Goal: Contribute content: Contribute content

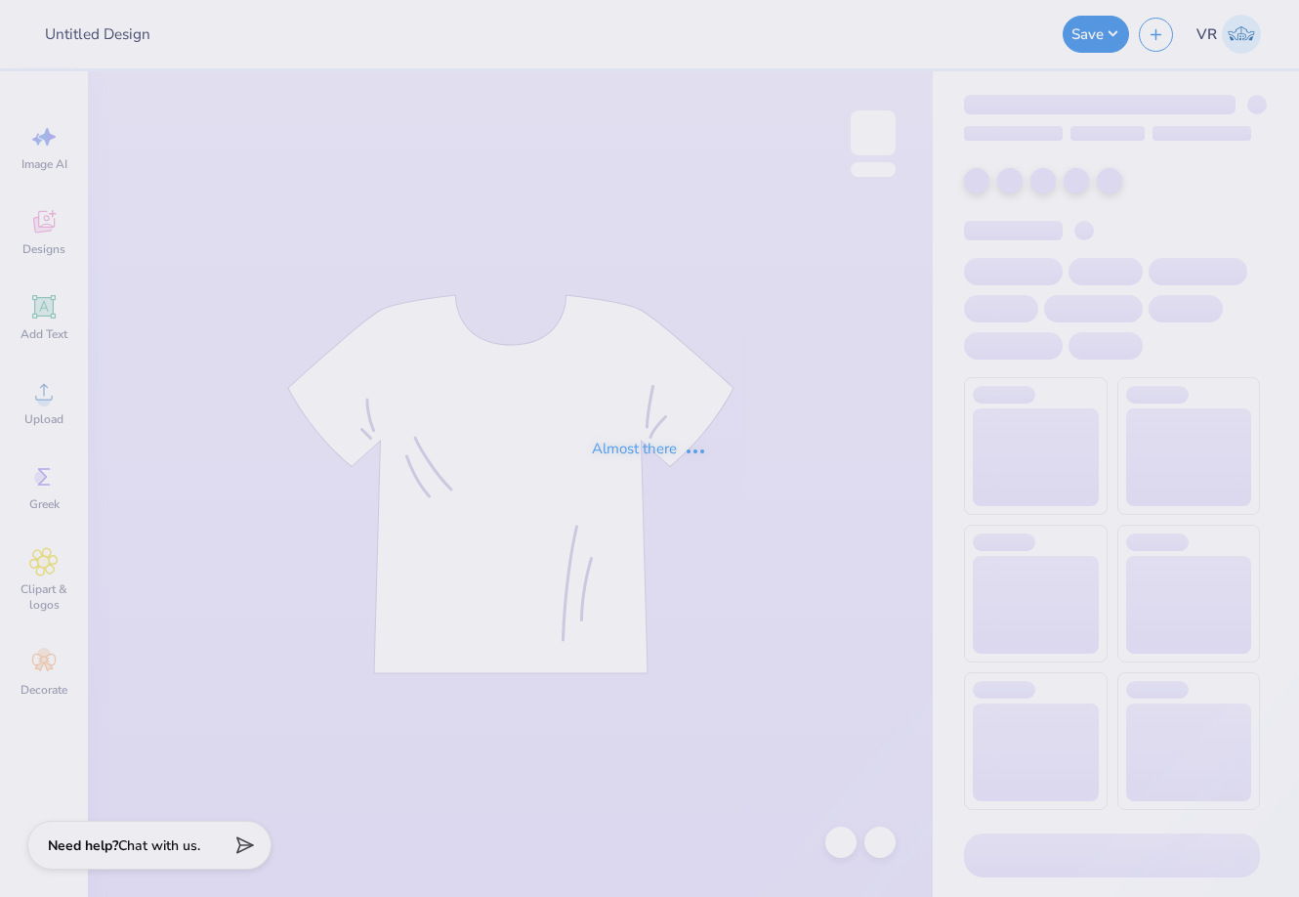
type input "[PERSON_NAME] And [PERSON_NAME] : [PERSON_NAME]"
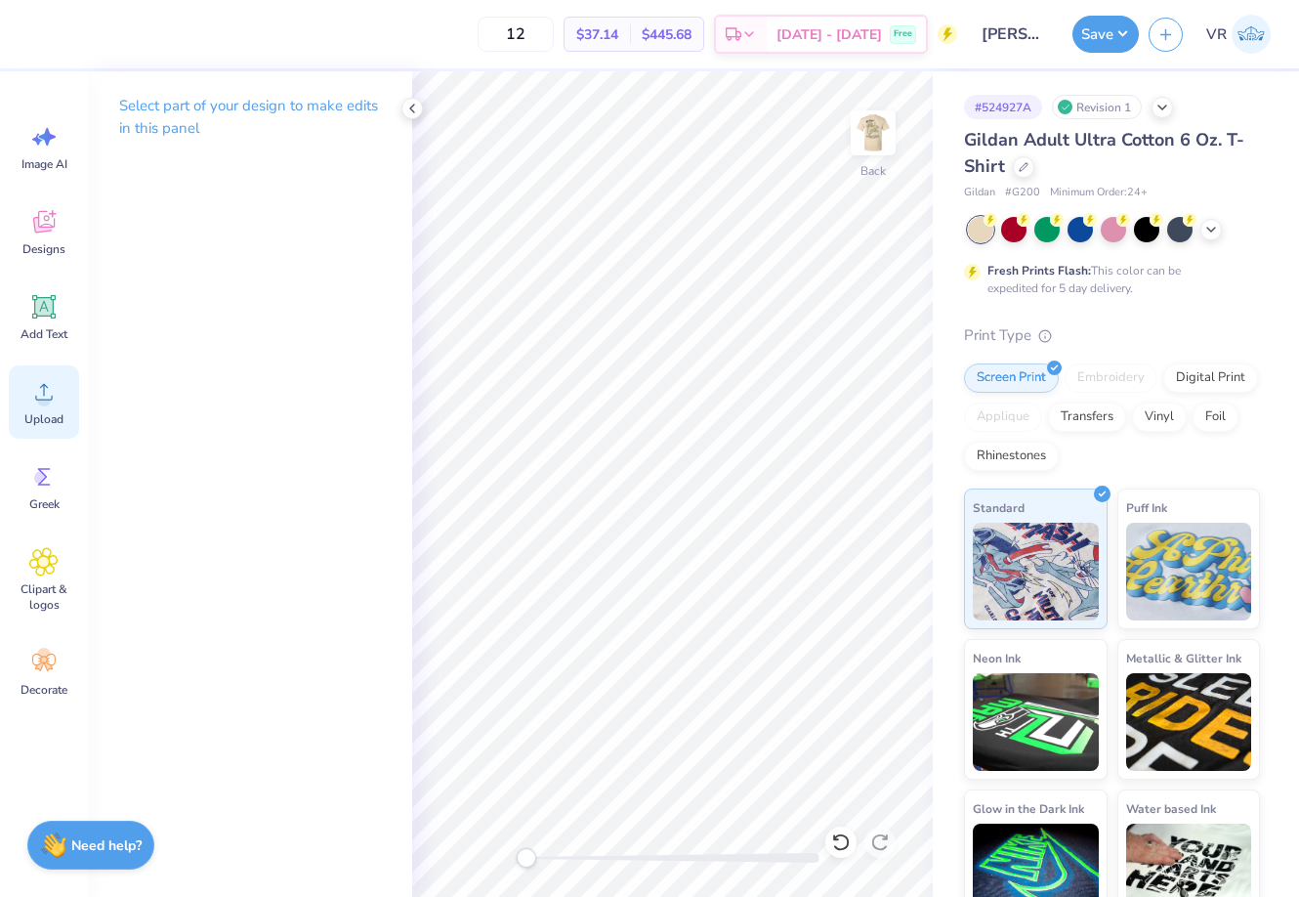
click at [56, 401] on icon at bounding box center [43, 391] width 29 height 29
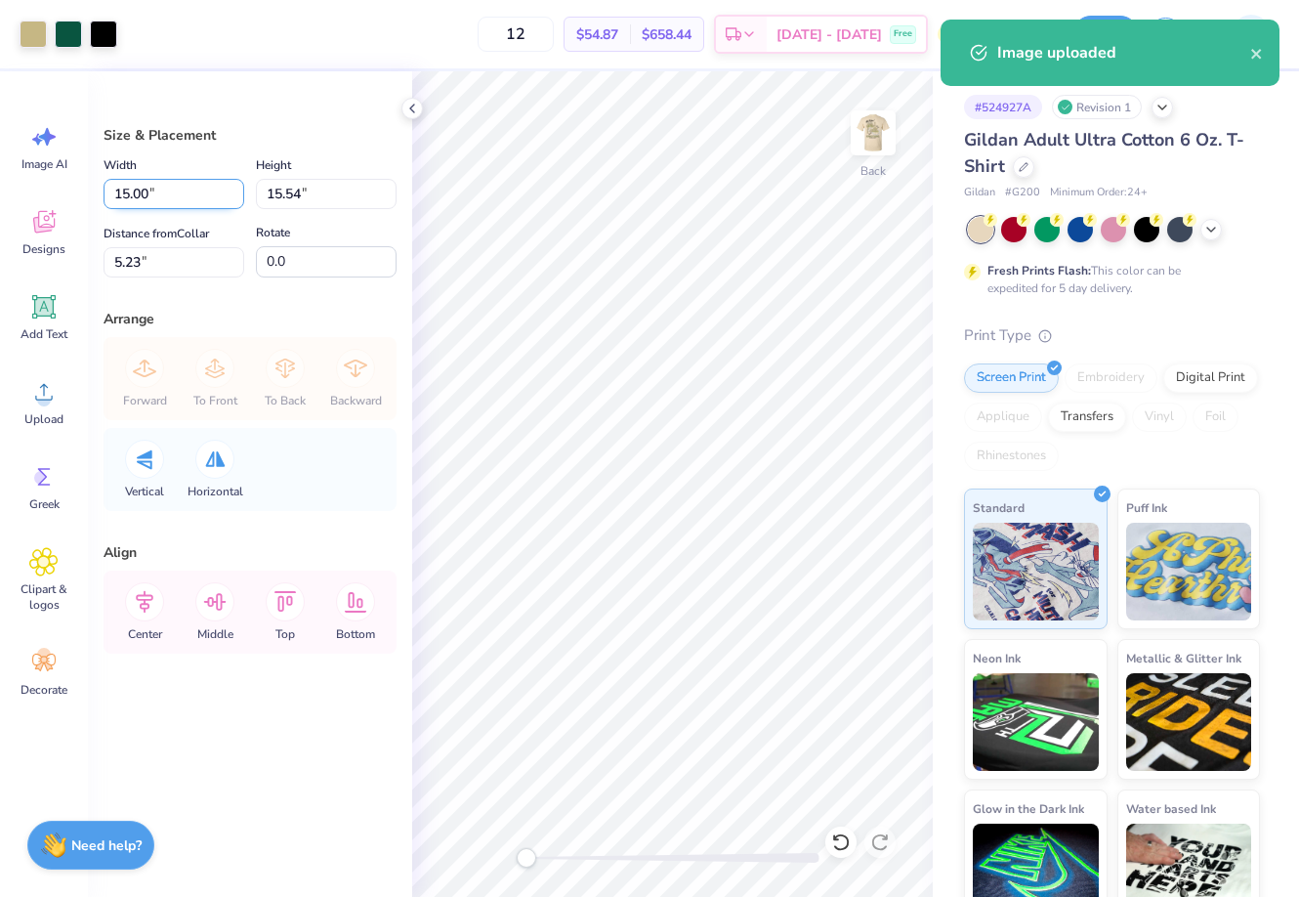
click at [171, 201] on input "15.00" at bounding box center [174, 194] width 141 height 30
type input "3.50"
type input "3.63"
type input "11.19"
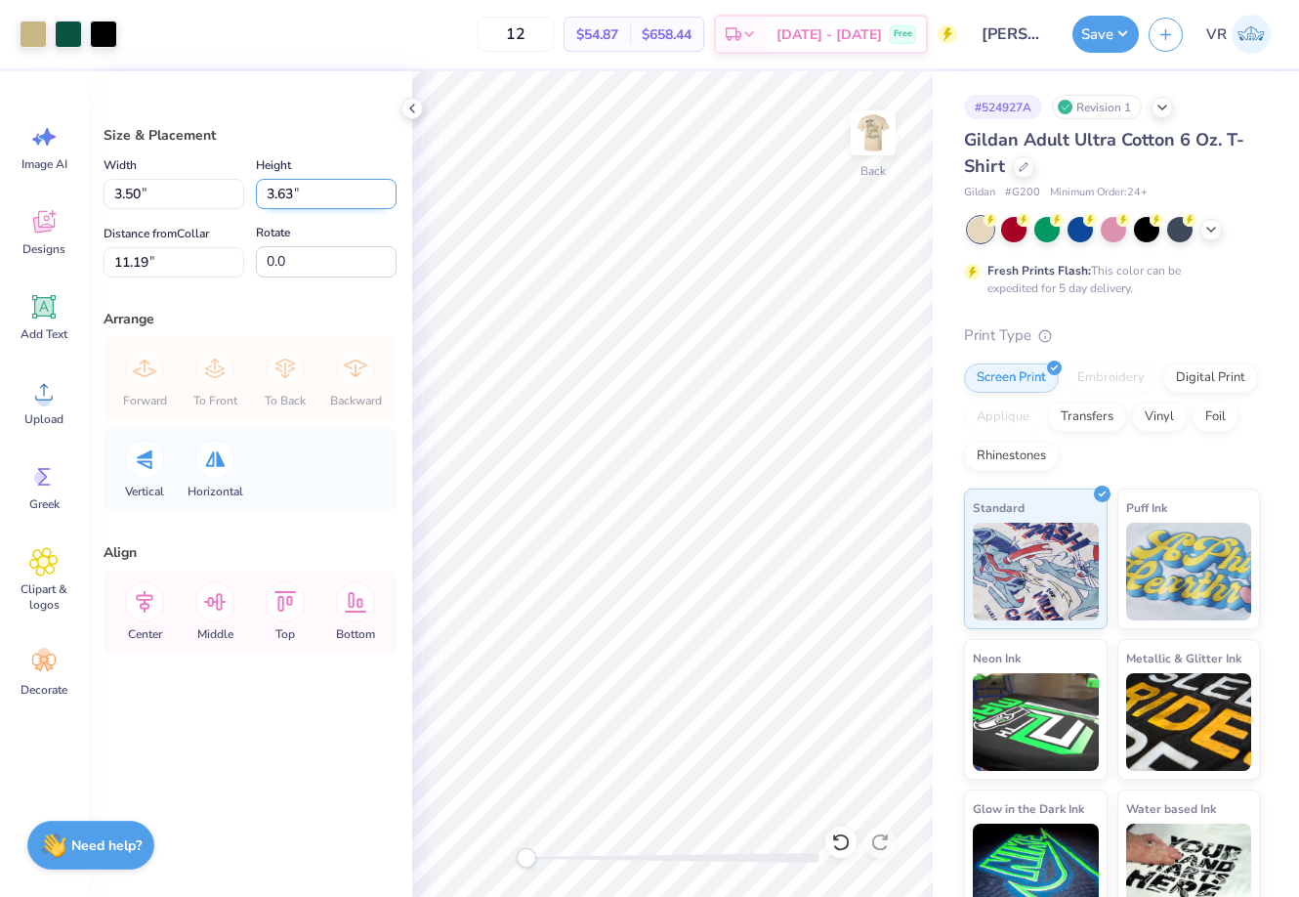
click at [313, 186] on input "3.63" at bounding box center [326, 194] width 141 height 30
type input "3.5"
type input "3.38"
type input "3.50"
type input "3.06"
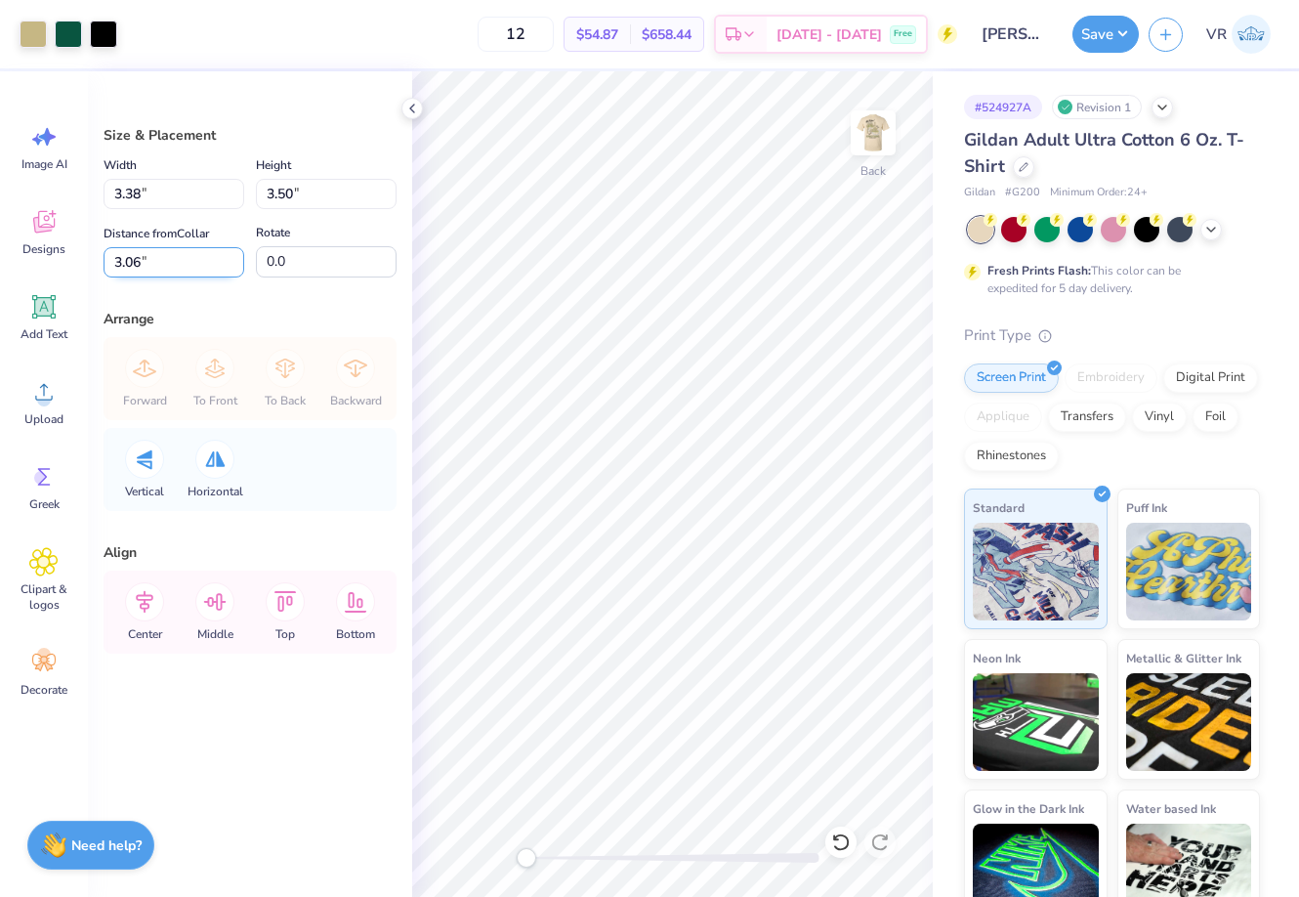
click at [188, 255] on input "3.06" at bounding box center [174, 262] width 141 height 30
type input "3"
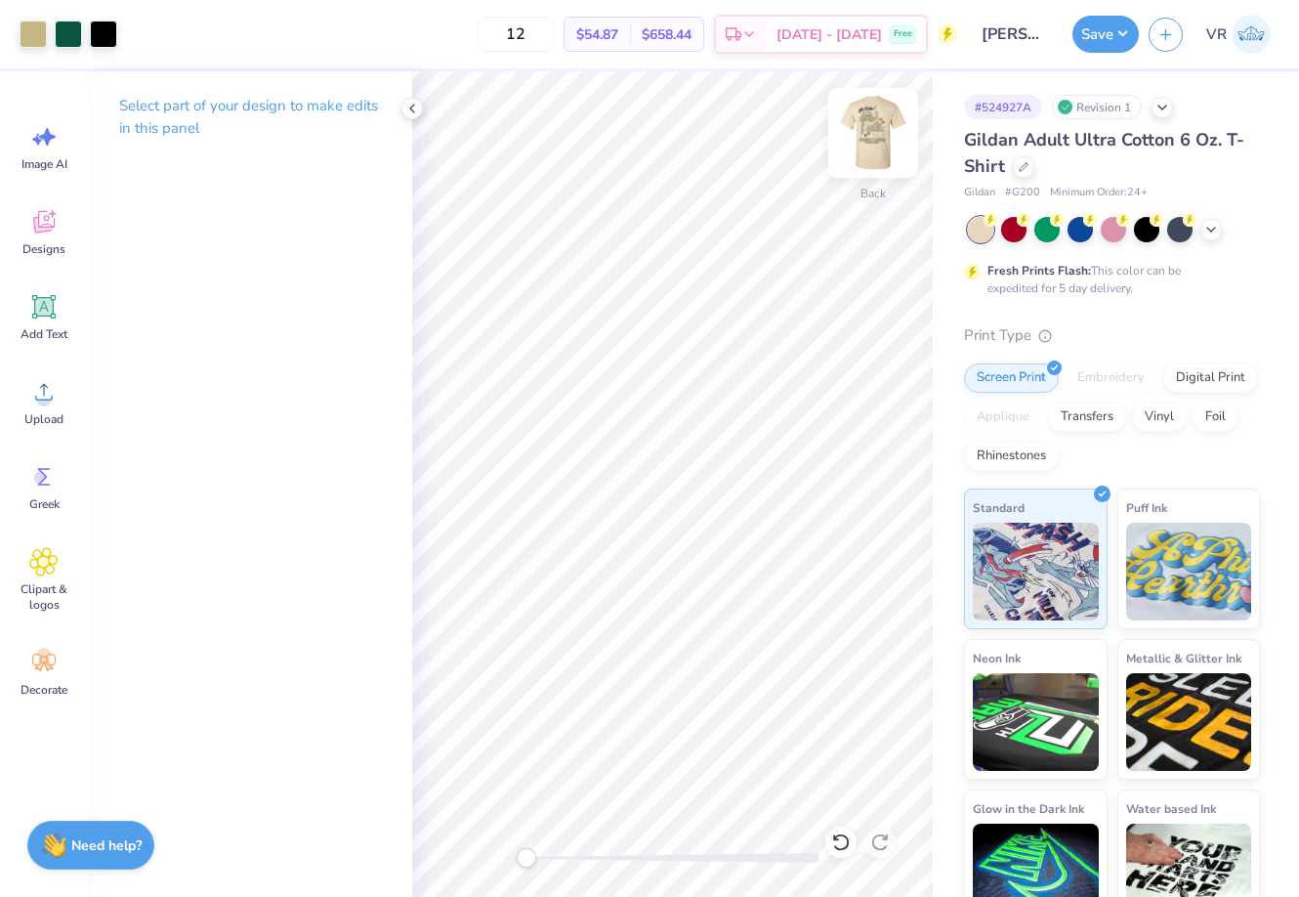
click at [871, 120] on img at bounding box center [873, 133] width 78 height 78
click at [62, 404] on div "Upload" at bounding box center [44, 401] width 70 height 73
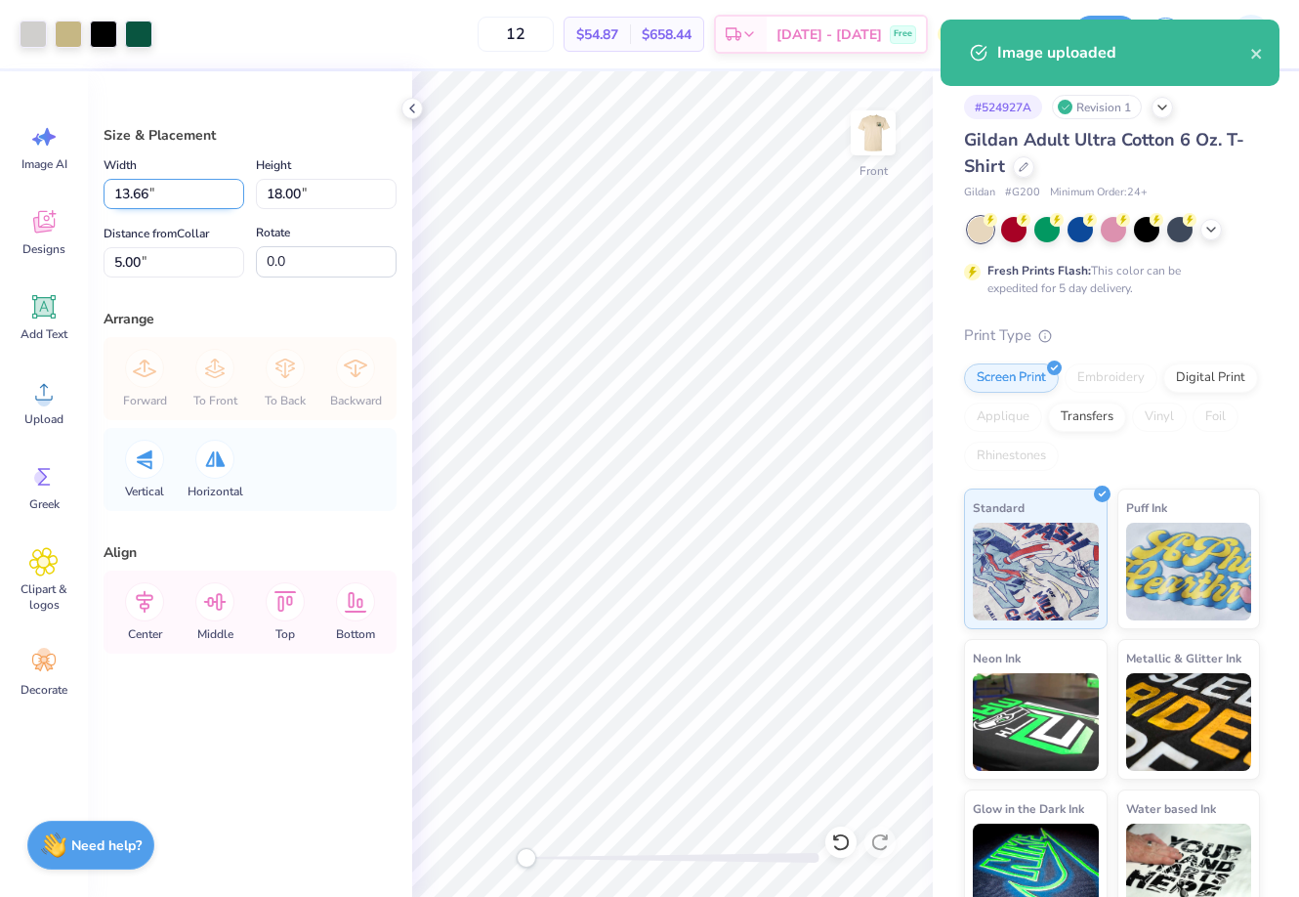
click at [188, 202] on input "13.66" at bounding box center [174, 194] width 141 height 30
type input "15"
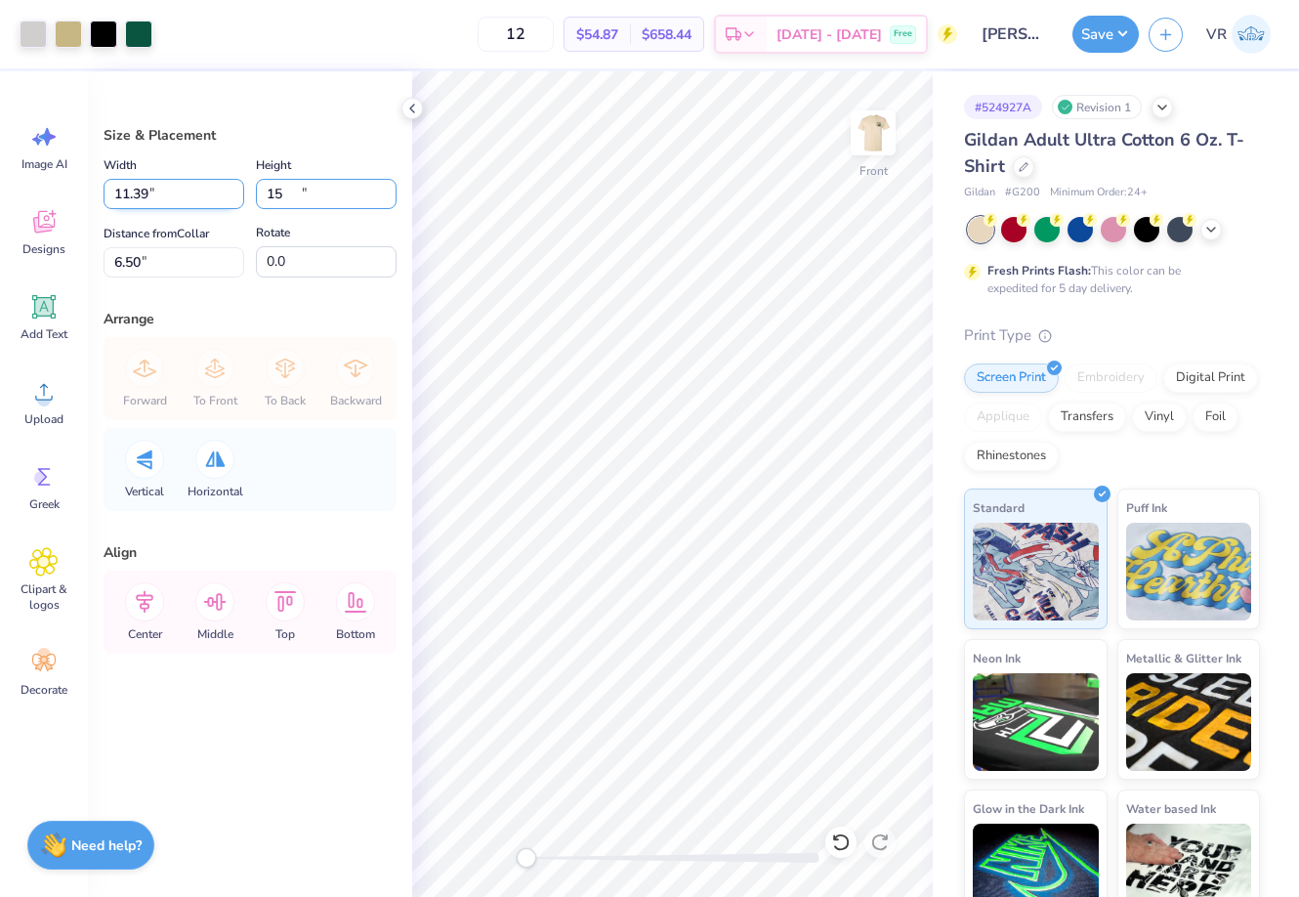
type input "11.39"
type input "15.00"
click at [174, 256] on input "6.50" at bounding box center [174, 262] width 141 height 30
type input "3"
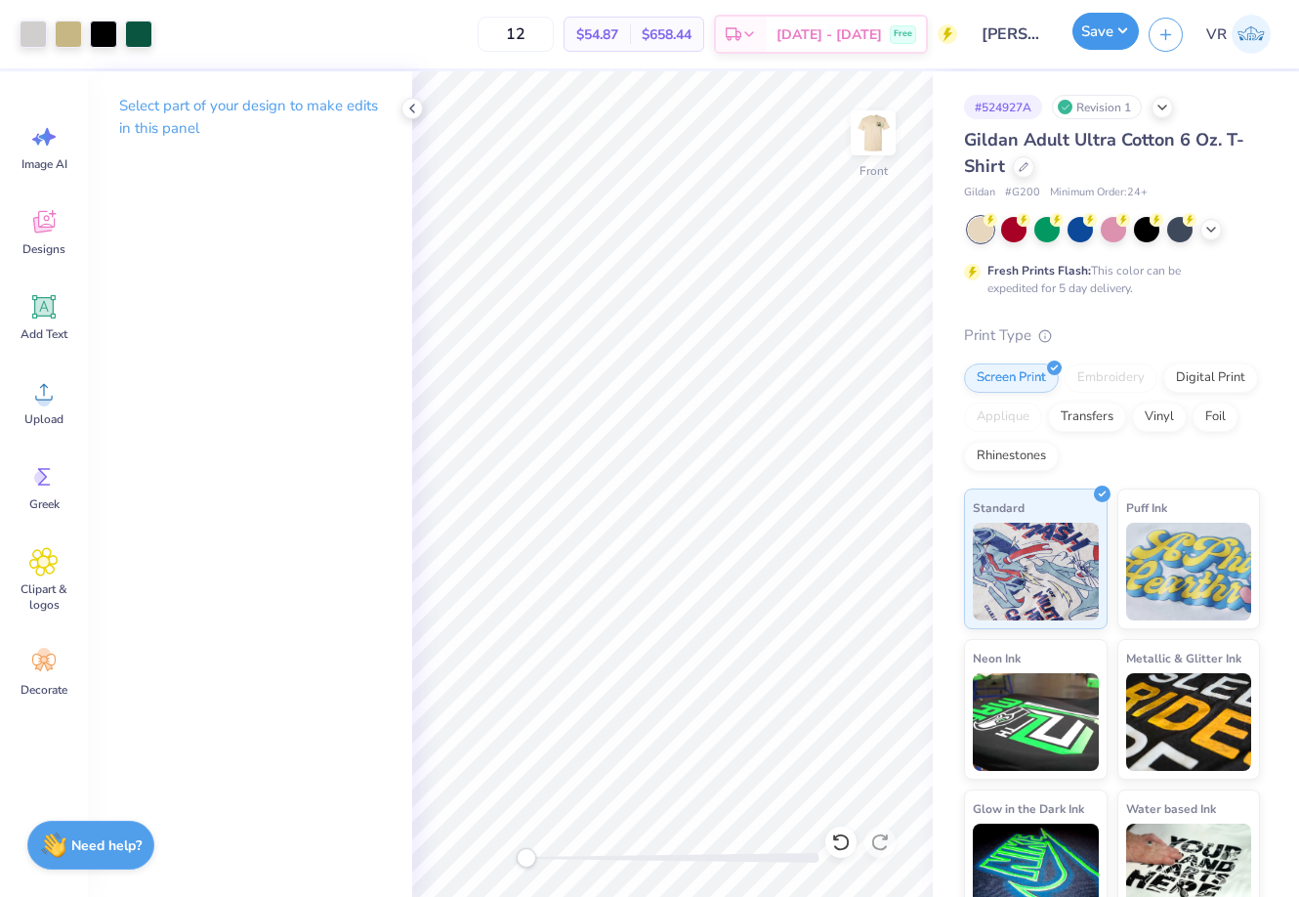
click at [1091, 31] on button "Save" at bounding box center [1106, 31] width 66 height 37
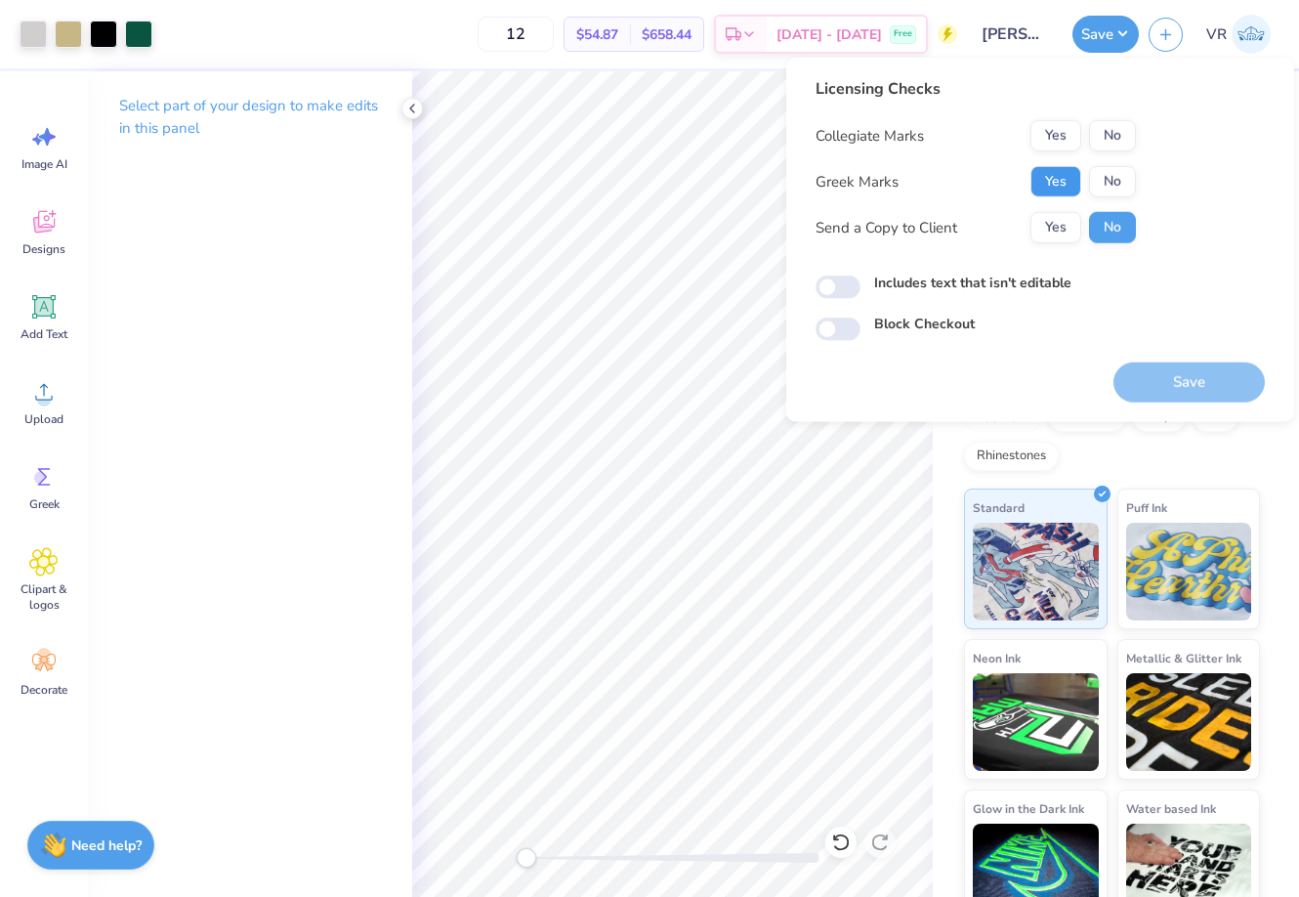
click at [1052, 179] on button "Yes" at bounding box center [1056, 181] width 51 height 31
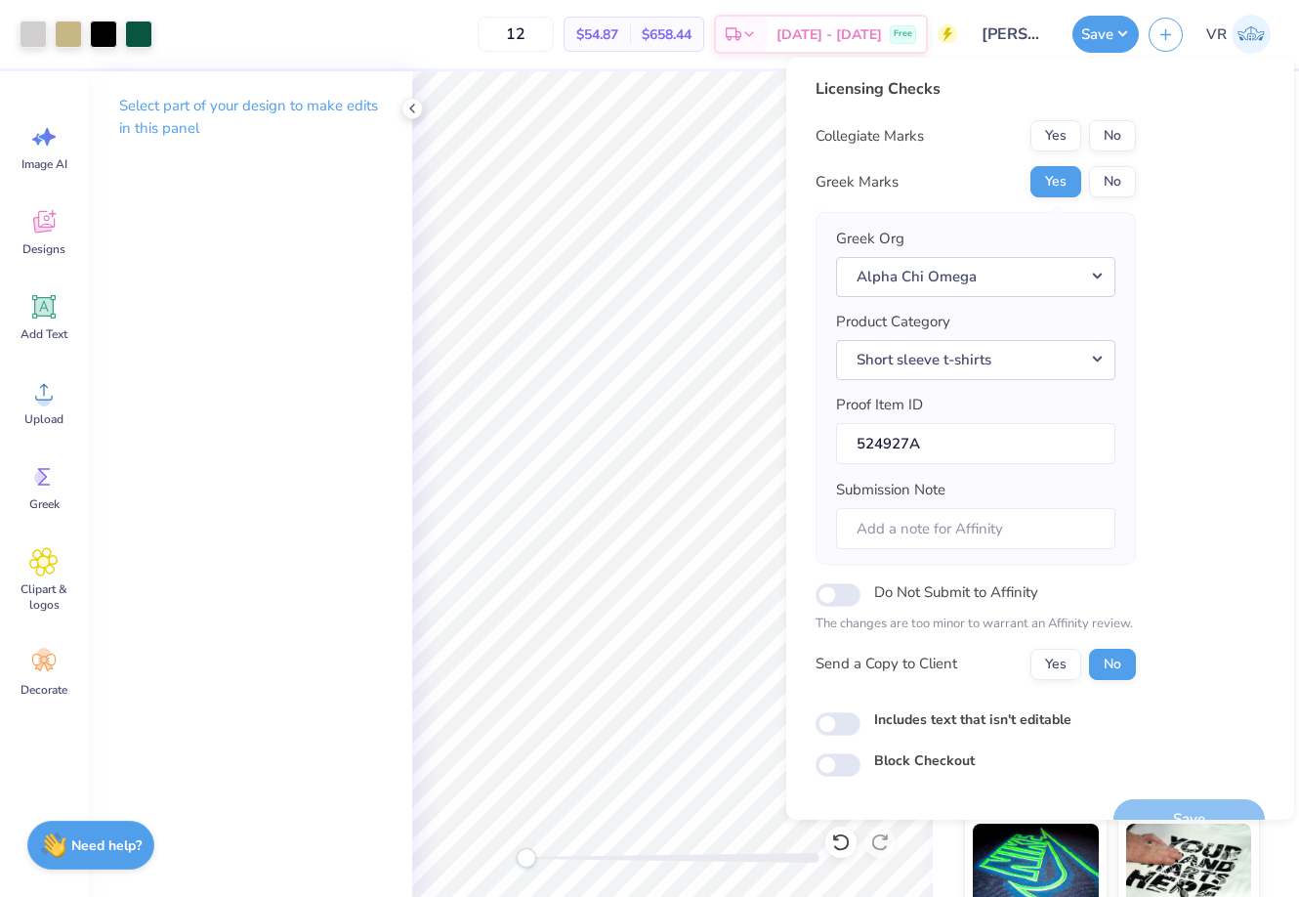
click at [1052, 140] on button "Yes" at bounding box center [1056, 135] width 51 height 31
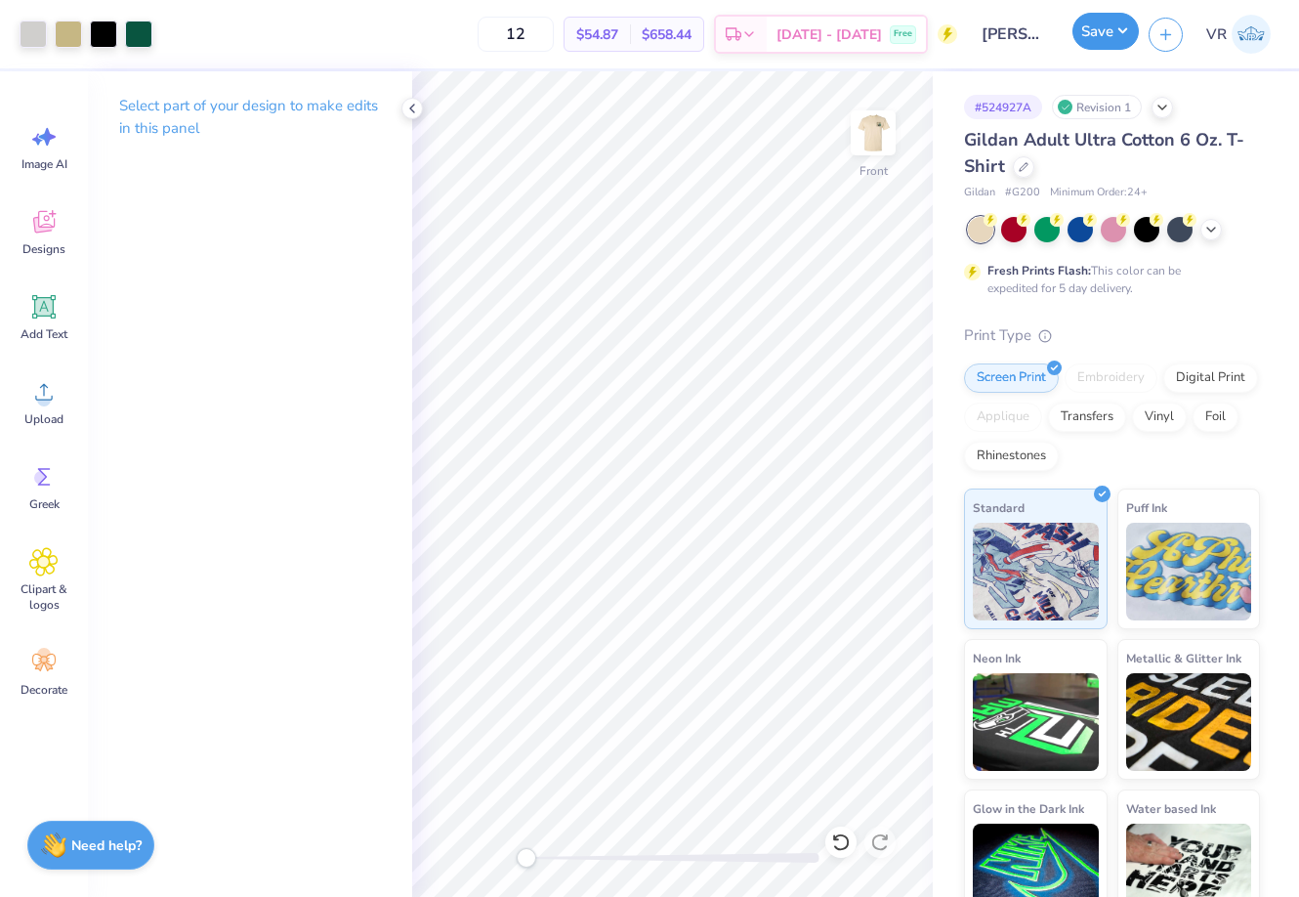
click at [1097, 31] on button "Save" at bounding box center [1106, 31] width 66 height 37
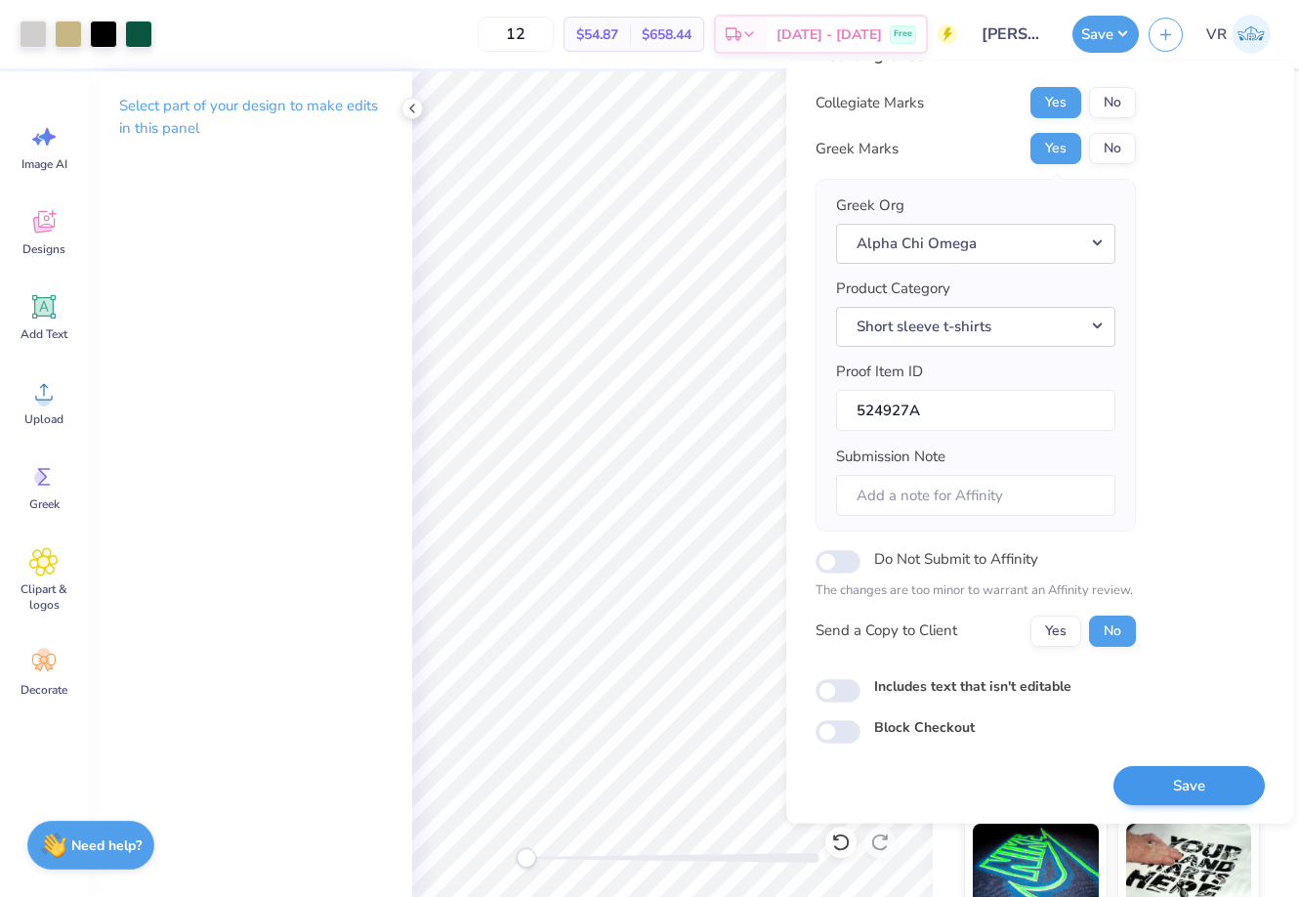
scroll to position [39, 0]
click at [1140, 791] on button "Save" at bounding box center [1189, 784] width 151 height 40
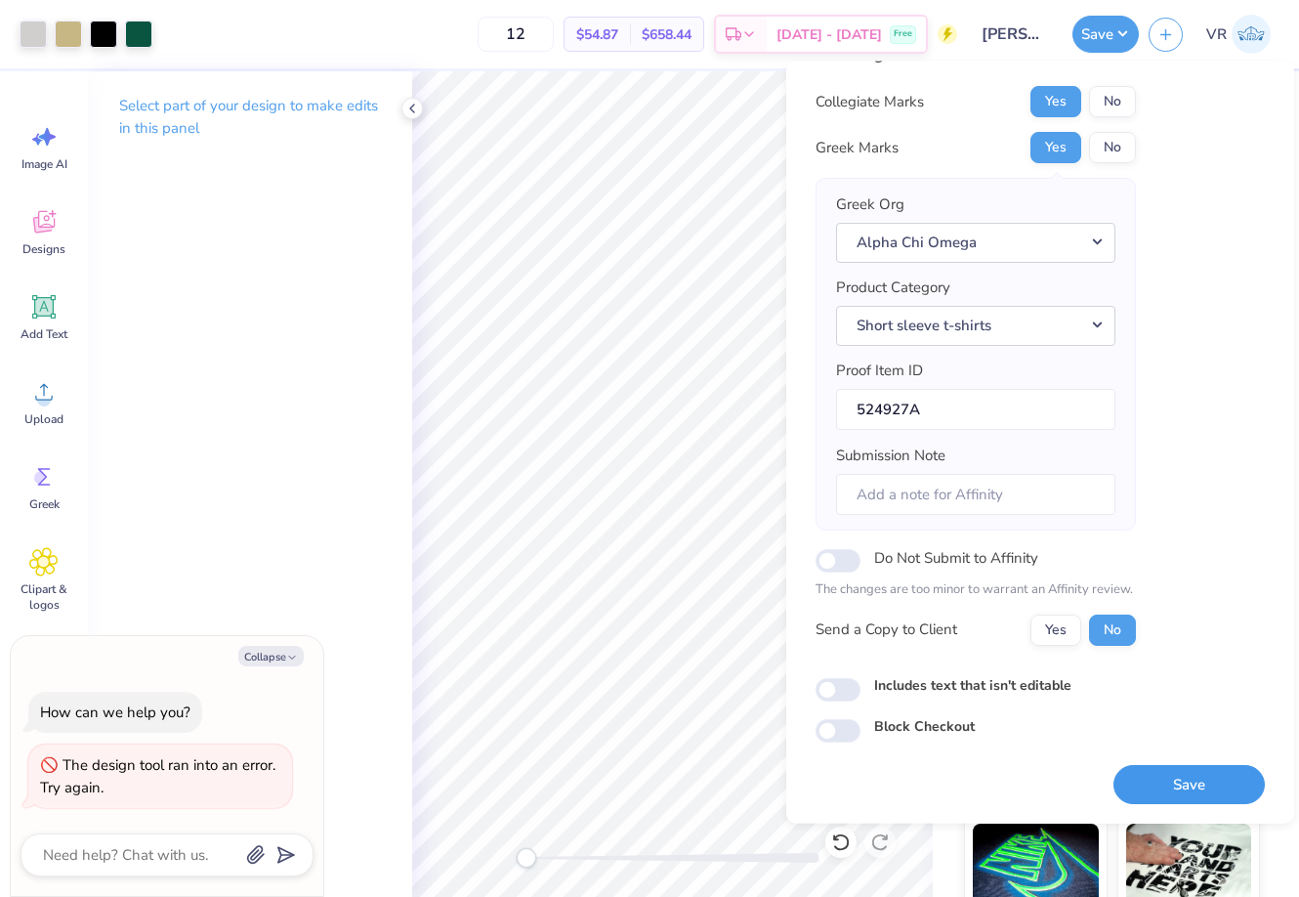
click at [1189, 783] on button "Save" at bounding box center [1189, 784] width 151 height 40
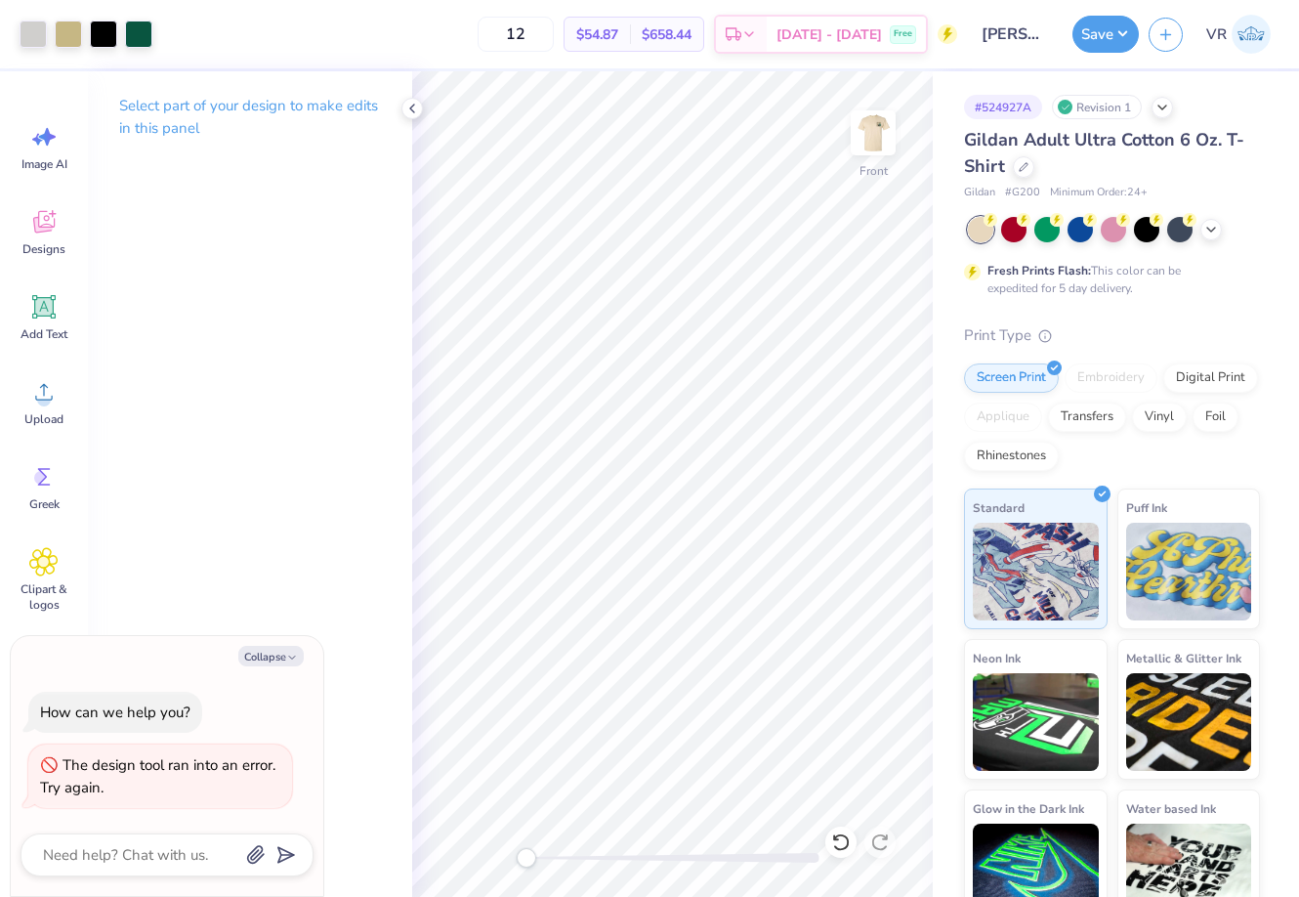
click at [1091, 21] on button "Save" at bounding box center [1106, 34] width 66 height 37
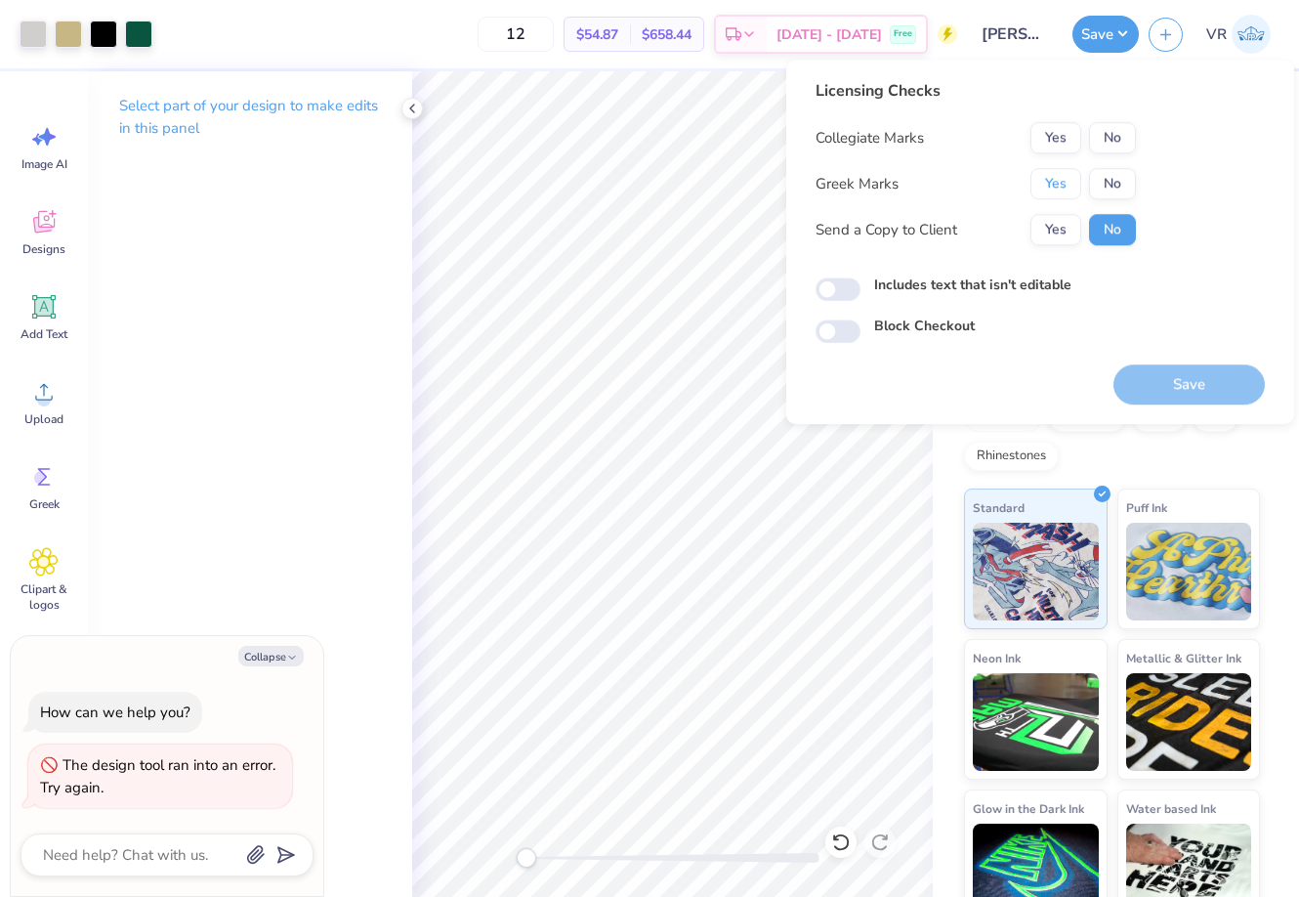
click at [1041, 177] on button "Yes" at bounding box center [1056, 183] width 51 height 31
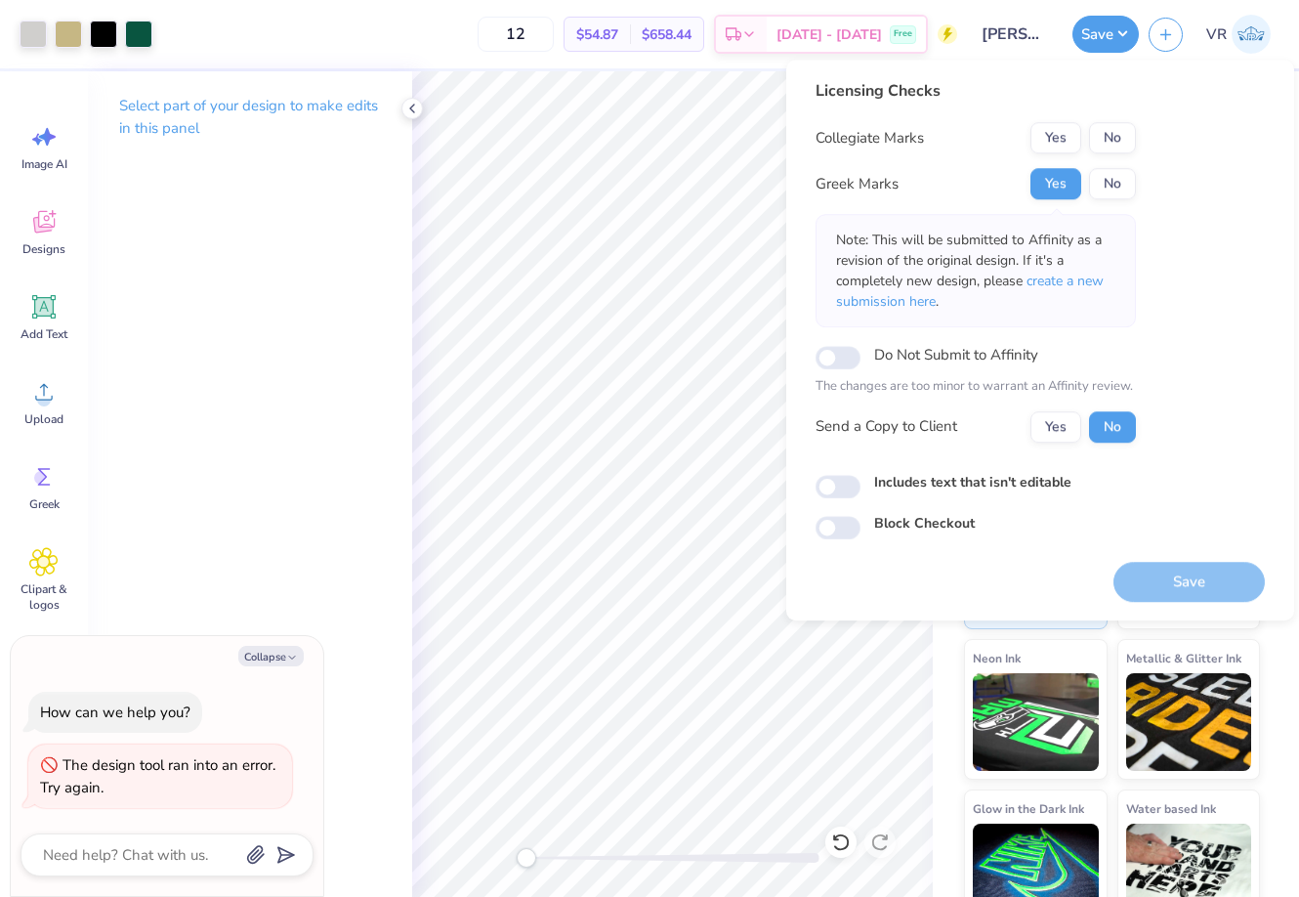
click at [1050, 120] on div "Licensing Checks Collegiate Marks Yes No Greek Marks Yes No Note: This will be …" at bounding box center [976, 268] width 320 height 378
click at [1051, 137] on button "Yes" at bounding box center [1056, 137] width 51 height 31
click at [1158, 577] on button "Save" at bounding box center [1189, 582] width 151 height 40
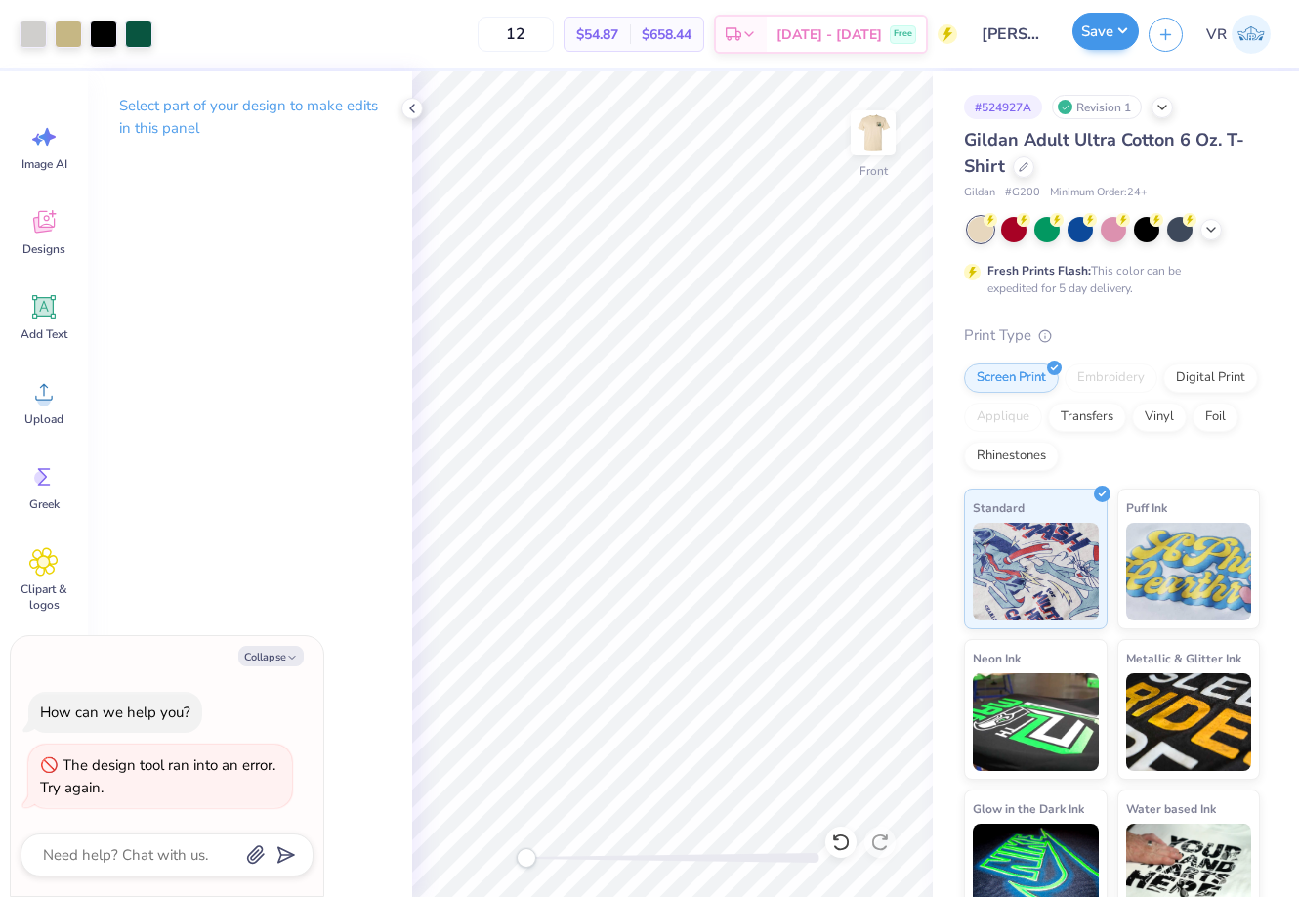
drag, startPoint x: 1082, startPoint y: 52, endPoint x: 1089, endPoint y: 39, distance: 14.9
click at [1089, 39] on div "Save" at bounding box center [1106, 34] width 66 height 37
click at [1095, 29] on button "Save" at bounding box center [1106, 31] width 66 height 37
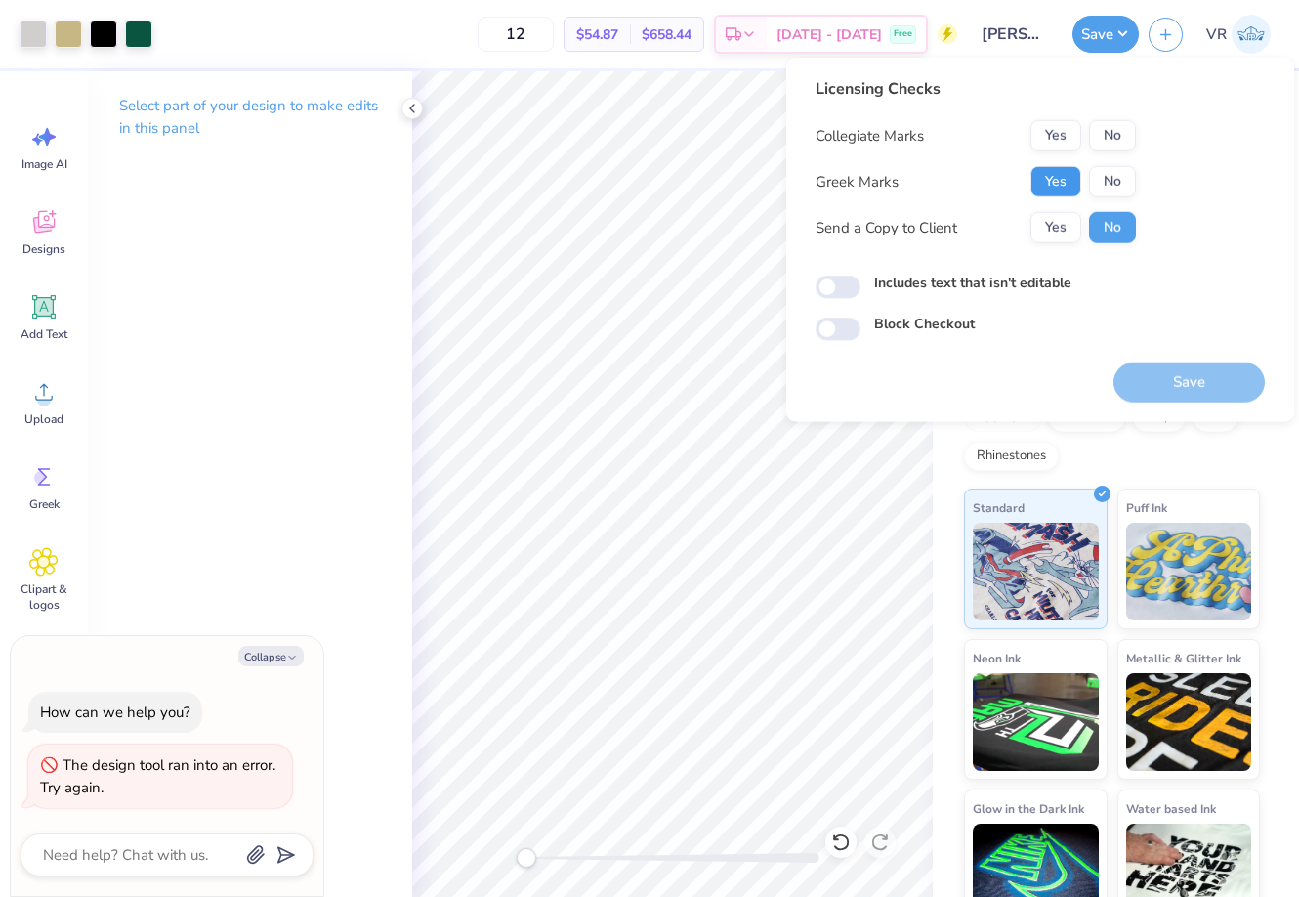
click at [1055, 177] on button "Yes" at bounding box center [1056, 181] width 51 height 31
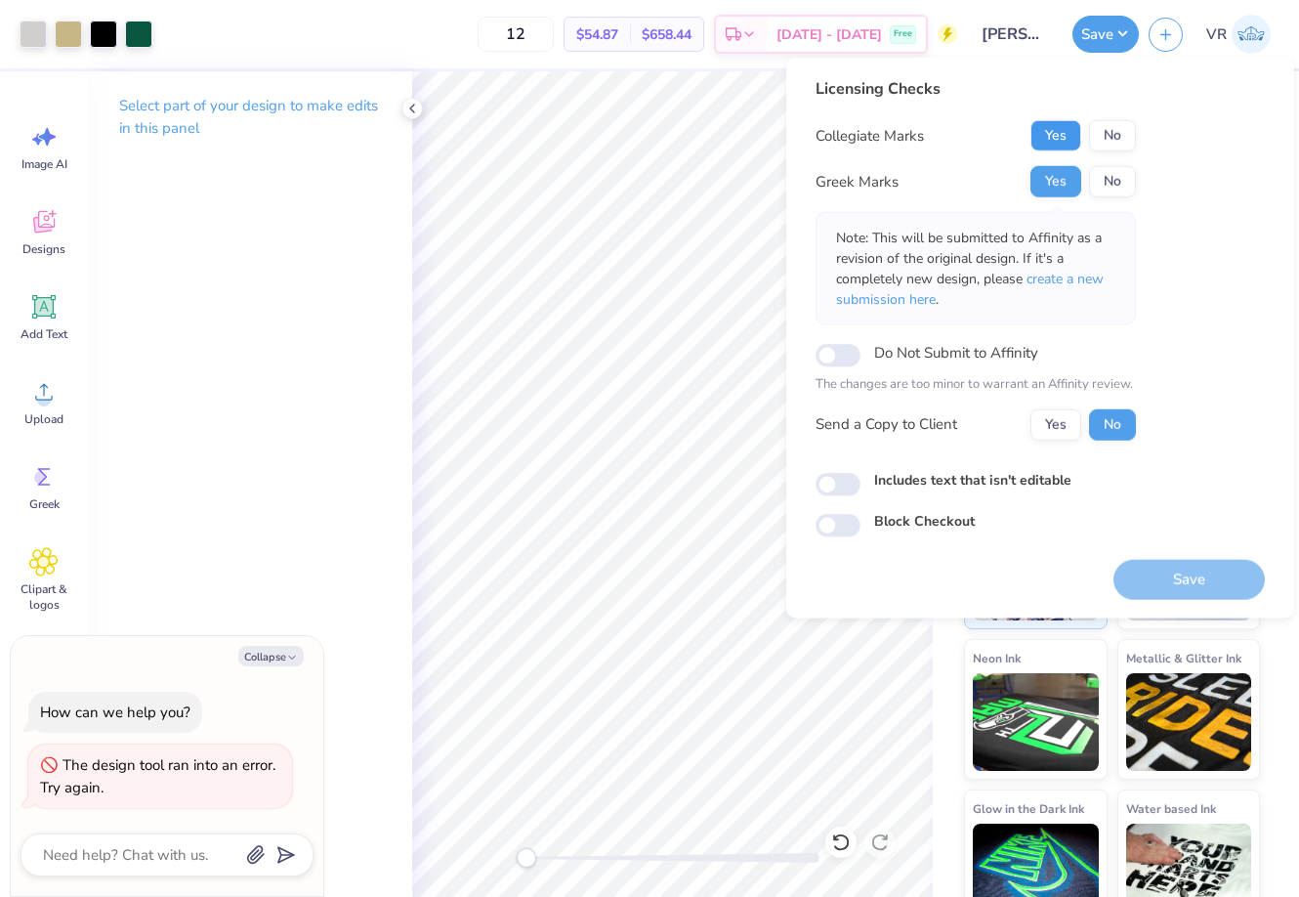
click at [1061, 140] on button "Yes" at bounding box center [1056, 135] width 51 height 31
click at [1075, 279] on span "create a new submission here" at bounding box center [970, 289] width 268 height 39
type textarea "x"
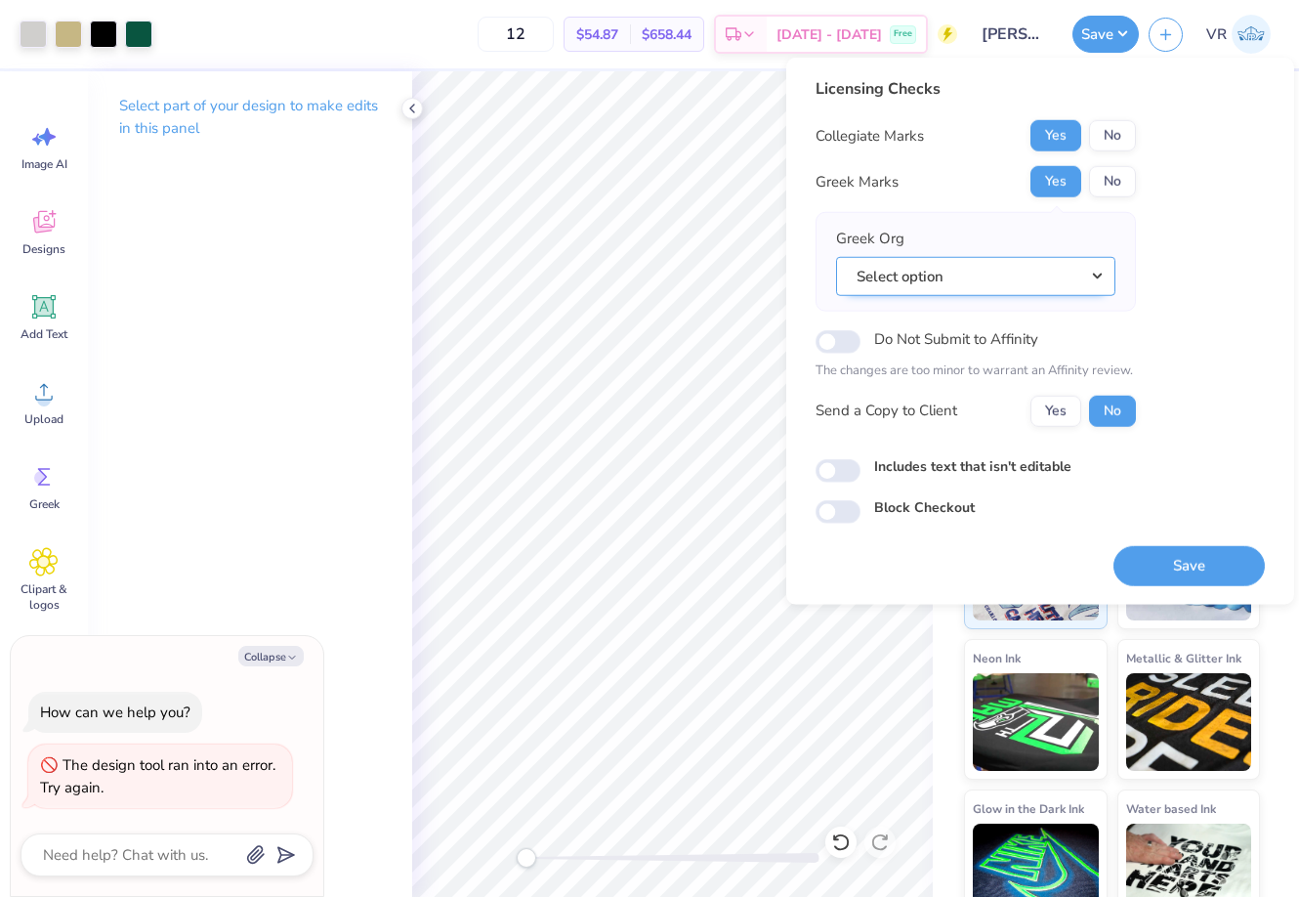
click at [1014, 293] on button "Select option" at bounding box center [975, 276] width 279 height 40
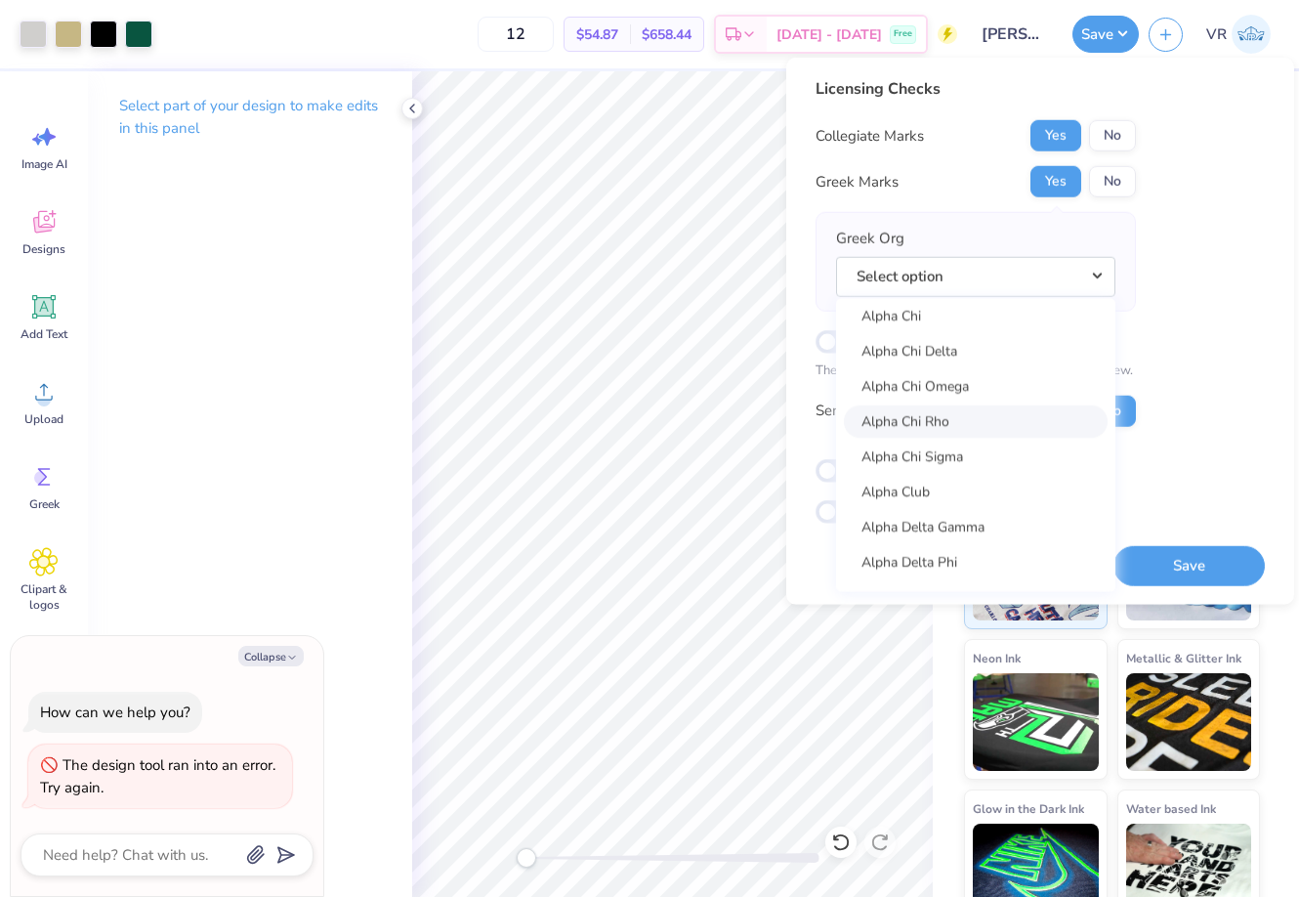
scroll to position [203, 0]
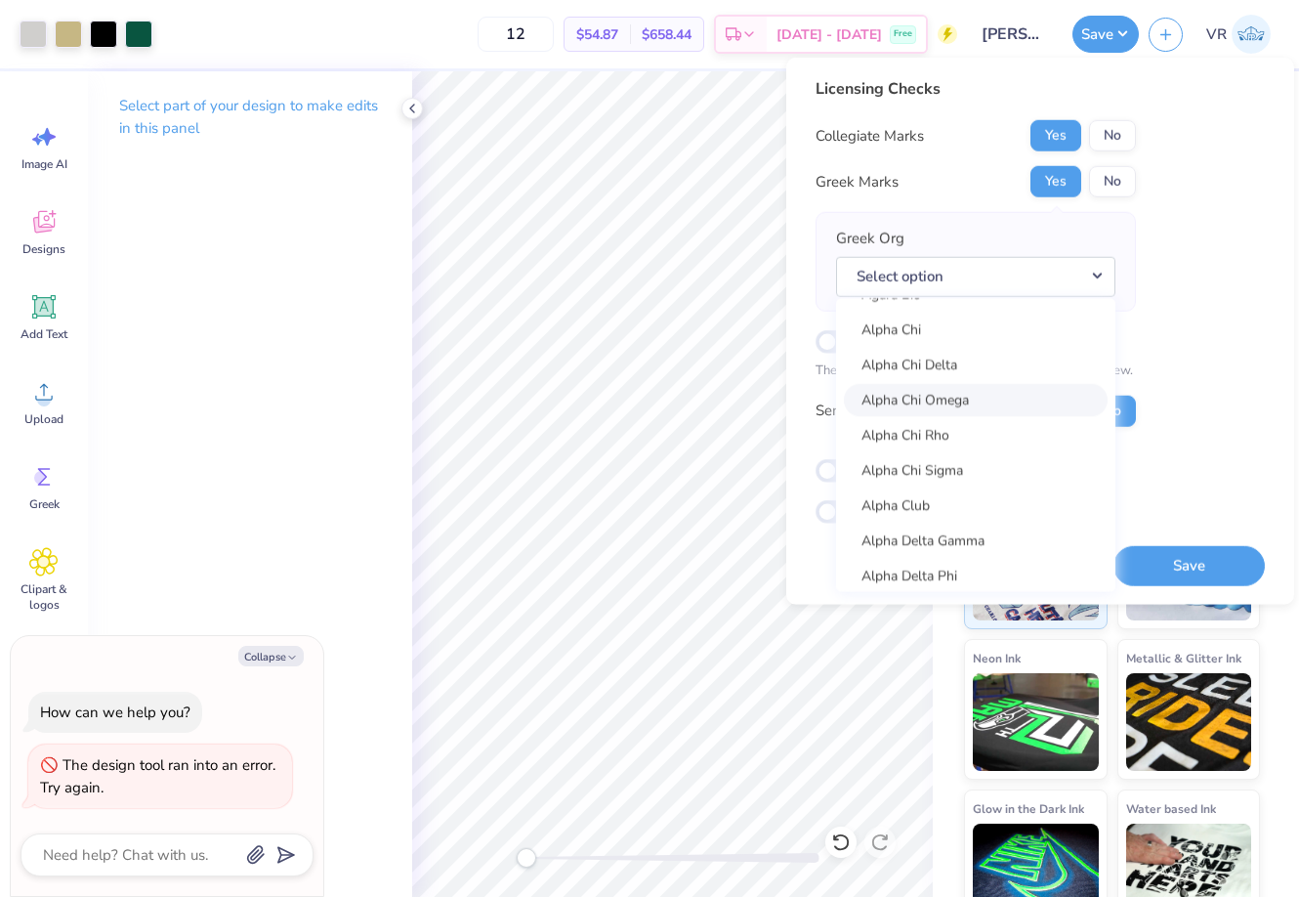
click at [973, 393] on link "Alpha Chi Omega" at bounding box center [976, 400] width 264 height 32
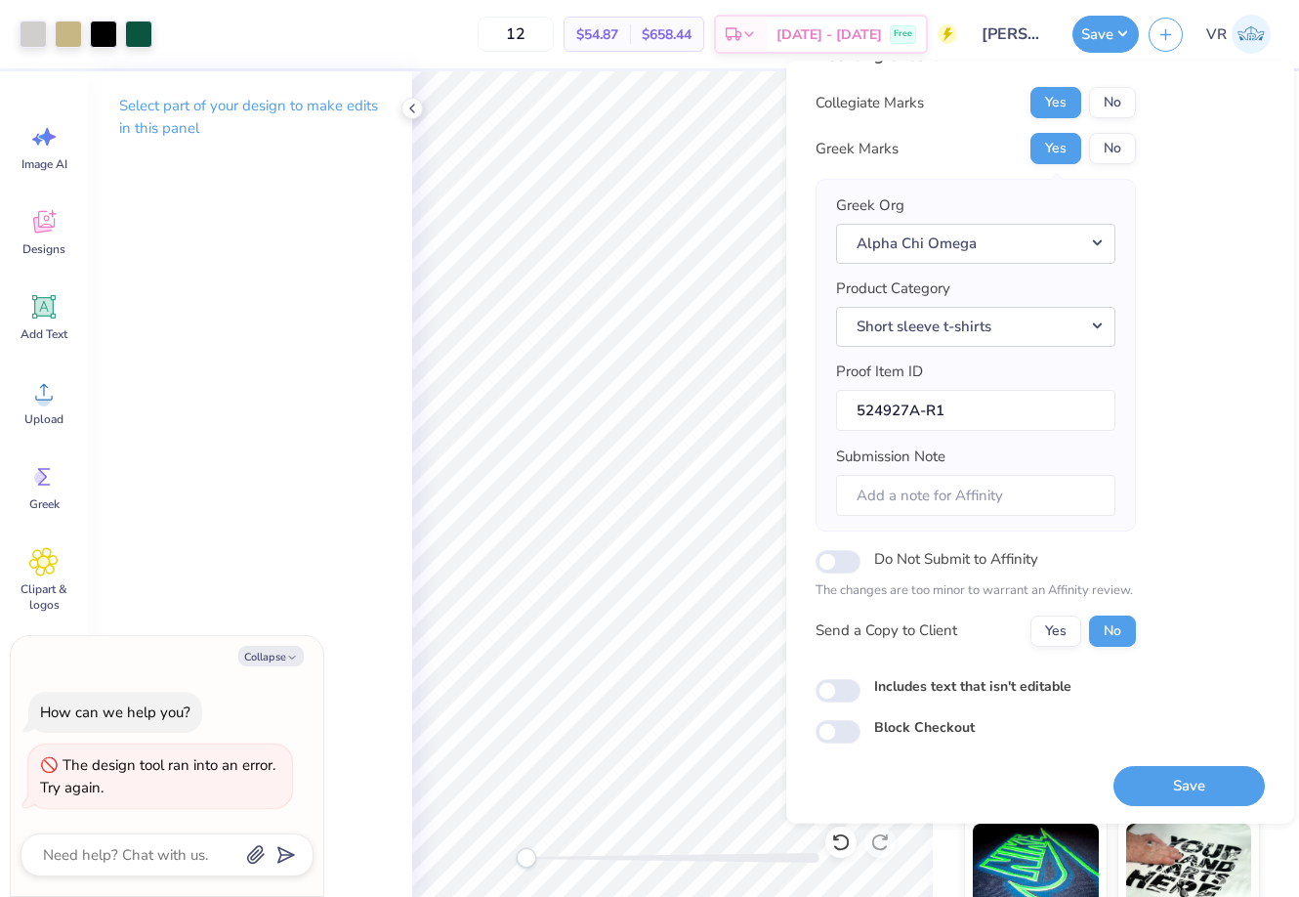
scroll to position [39, 0]
click at [1175, 792] on button "Save" at bounding box center [1189, 784] width 151 height 40
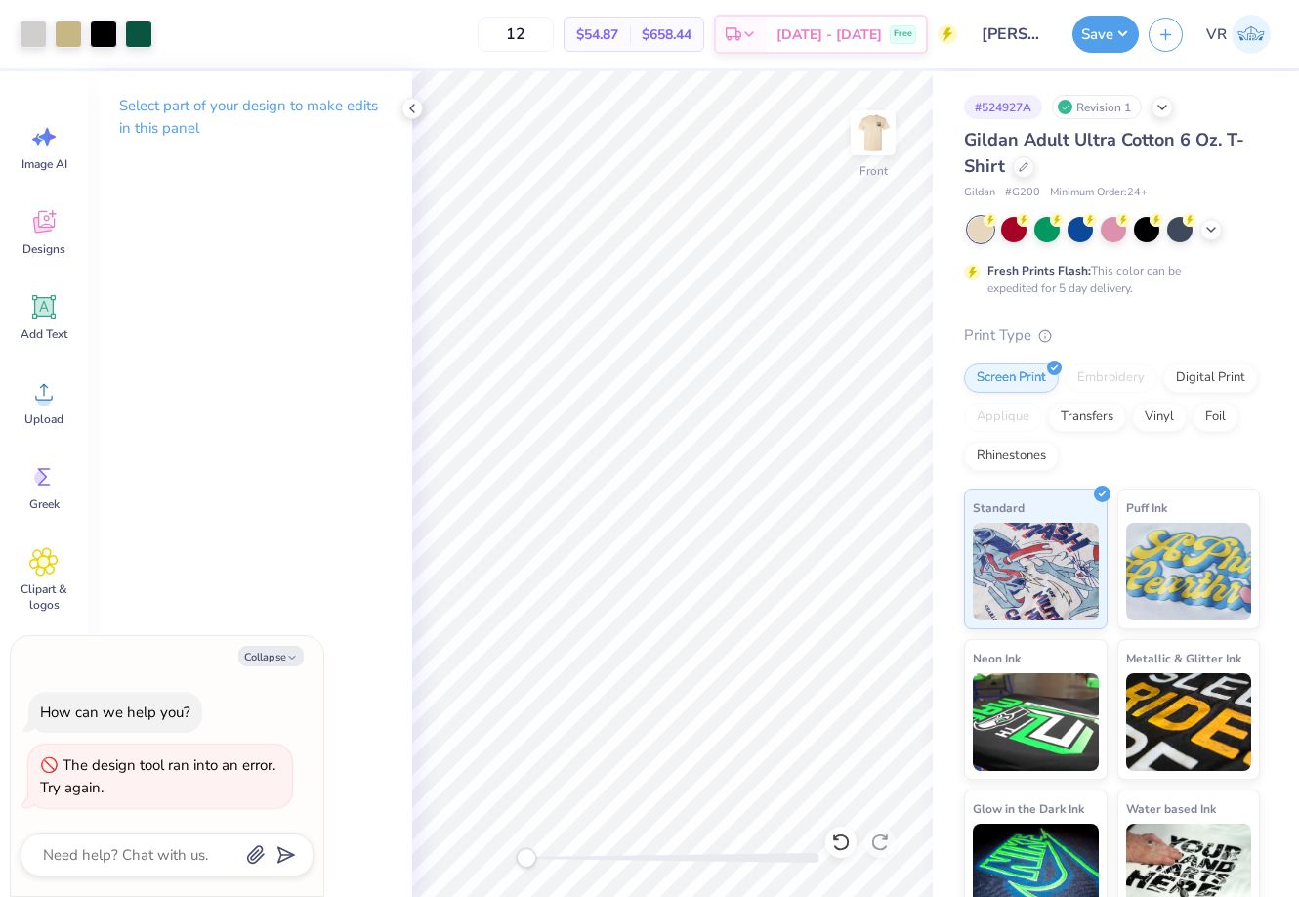
type textarea "x"
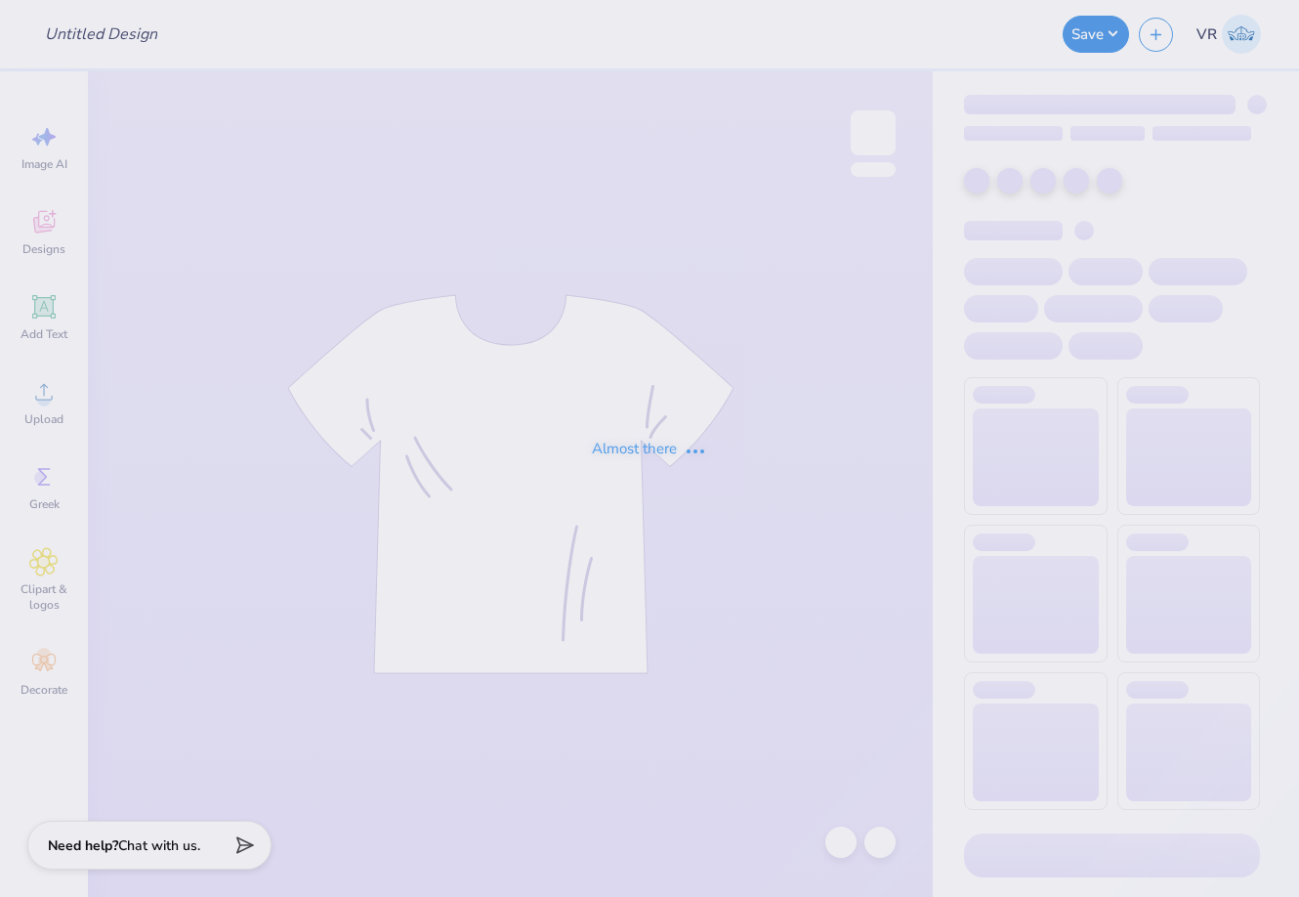
type input "Cycademy Awards- Hoco 2025"
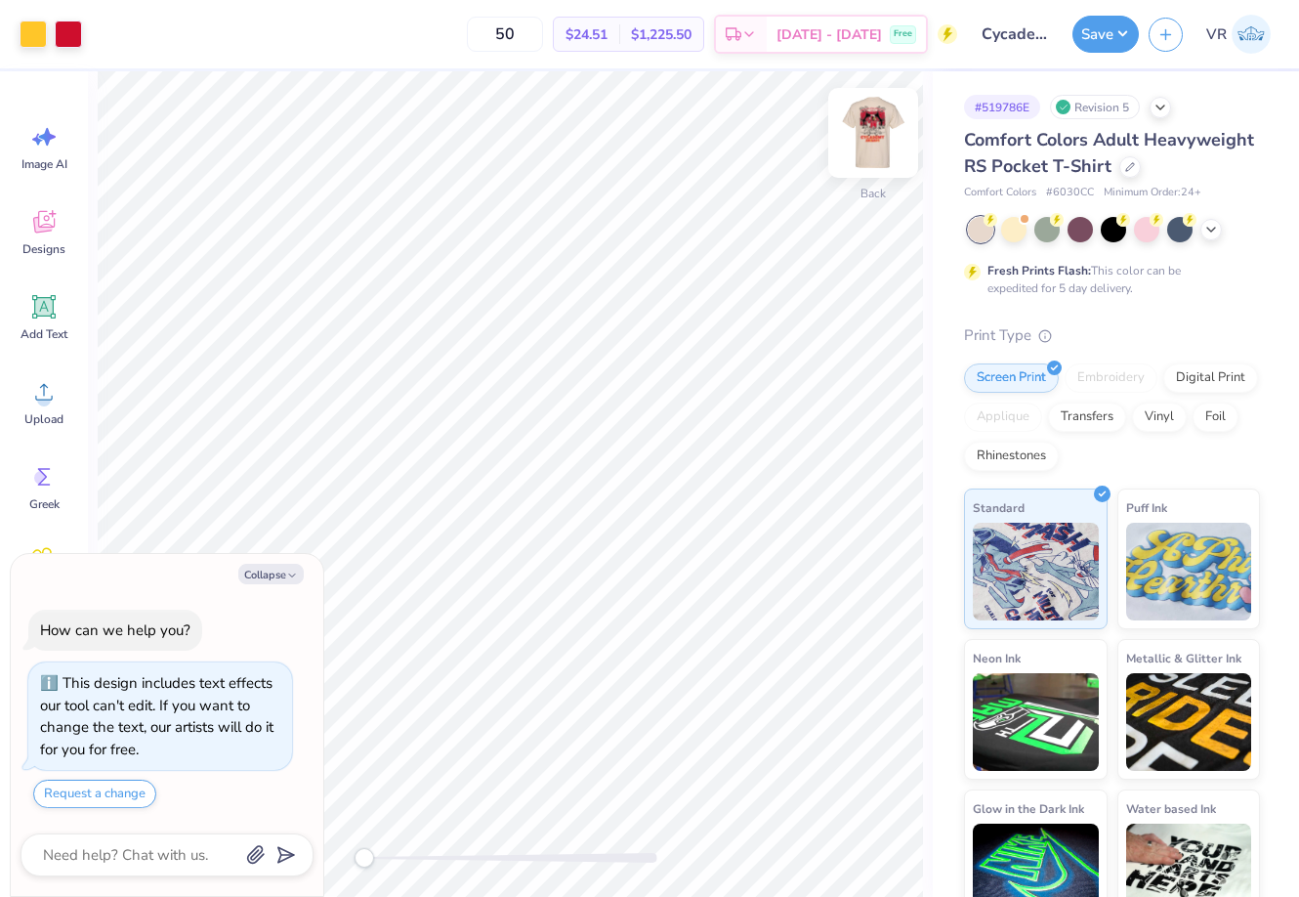
click at [871, 147] on img at bounding box center [873, 133] width 78 height 78
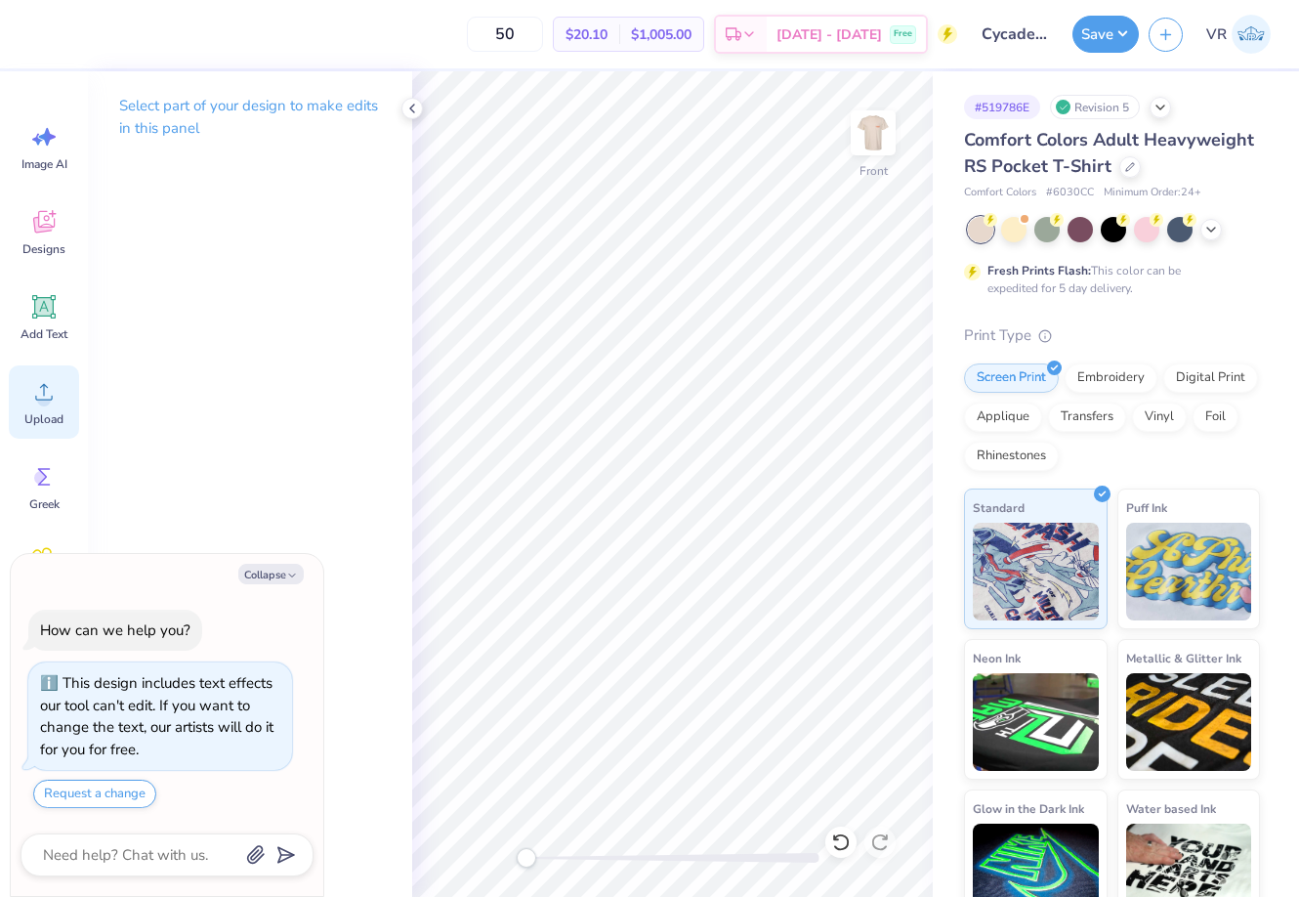
click at [42, 403] on circle at bounding box center [44, 400] width 14 height 14
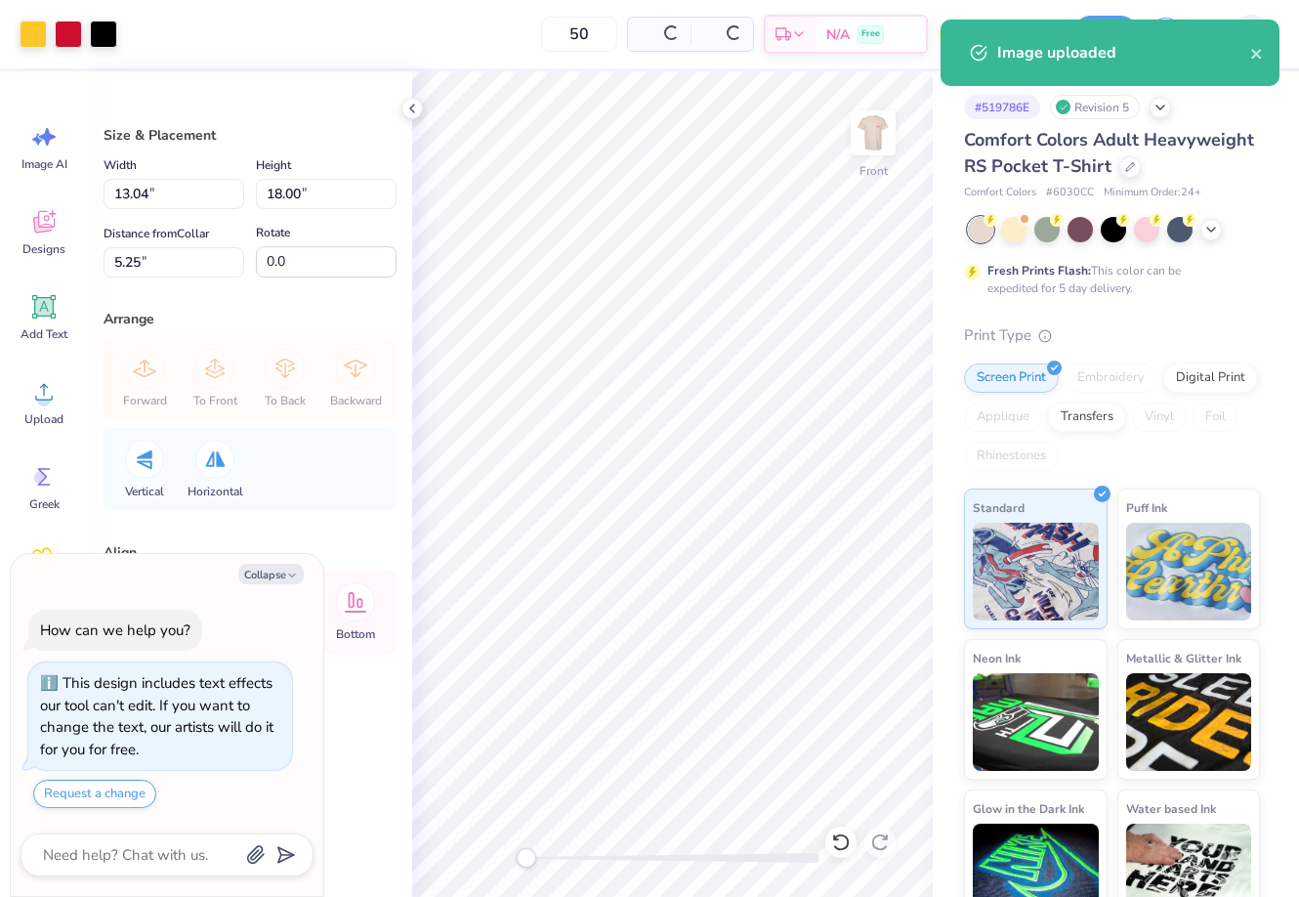
type textarea "x"
click at [320, 198] on input "18.00" at bounding box center [326, 194] width 141 height 30
type input "15"
type textarea "x"
type input "10.87"
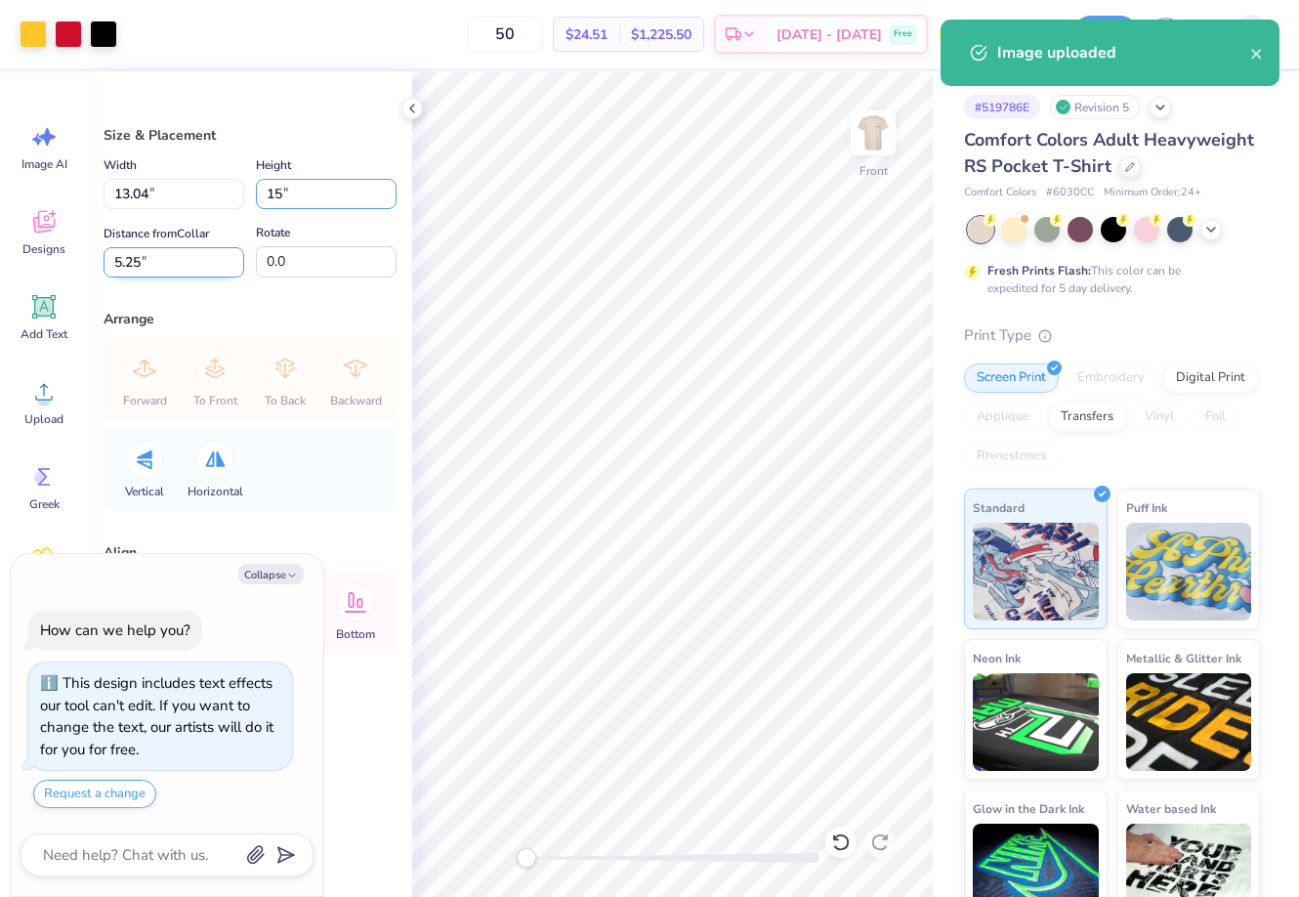
type input "15.00"
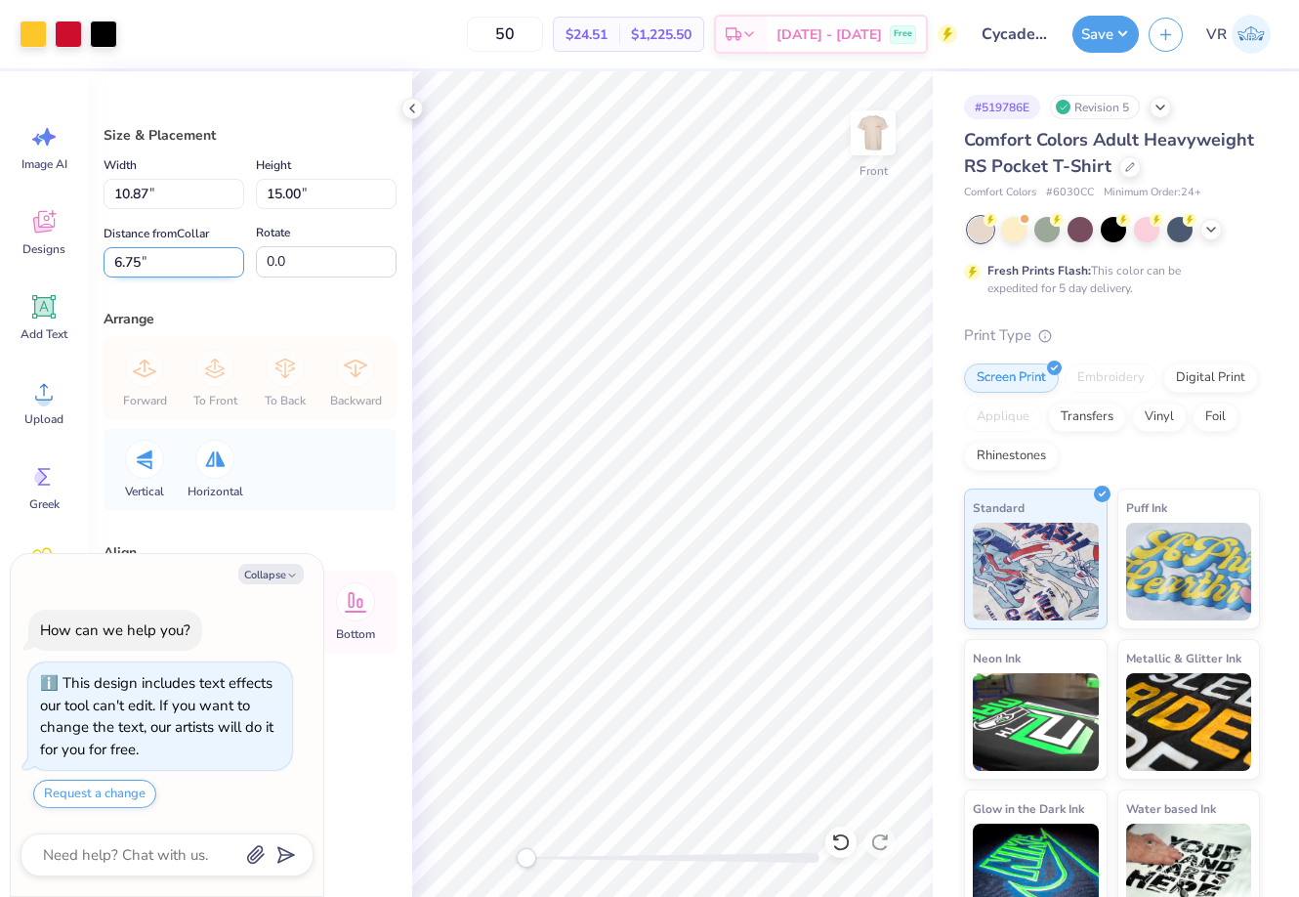
click at [186, 262] on input "6.75" at bounding box center [174, 262] width 141 height 30
type input "3"
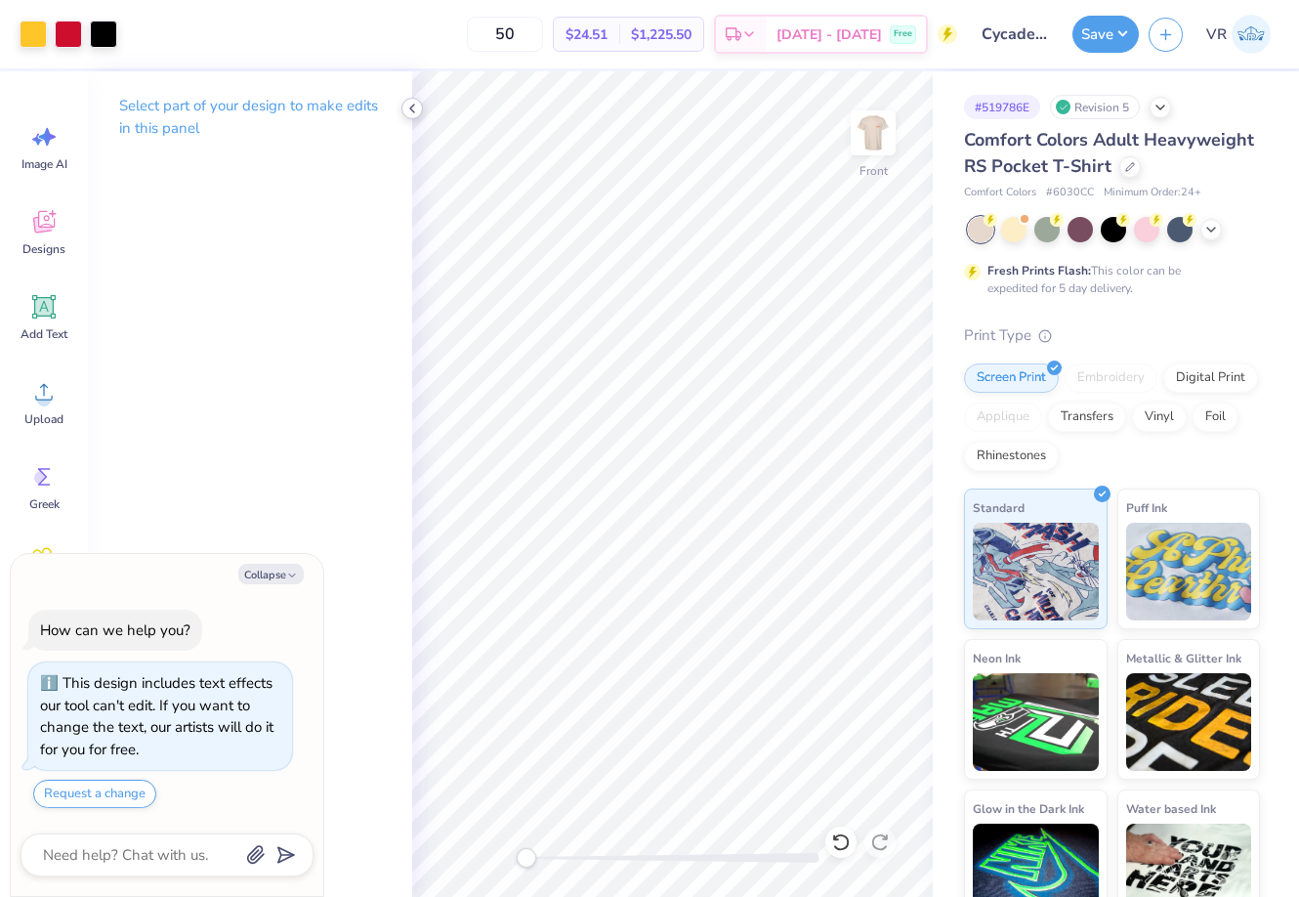
click at [405, 108] on icon at bounding box center [413, 109] width 16 height 16
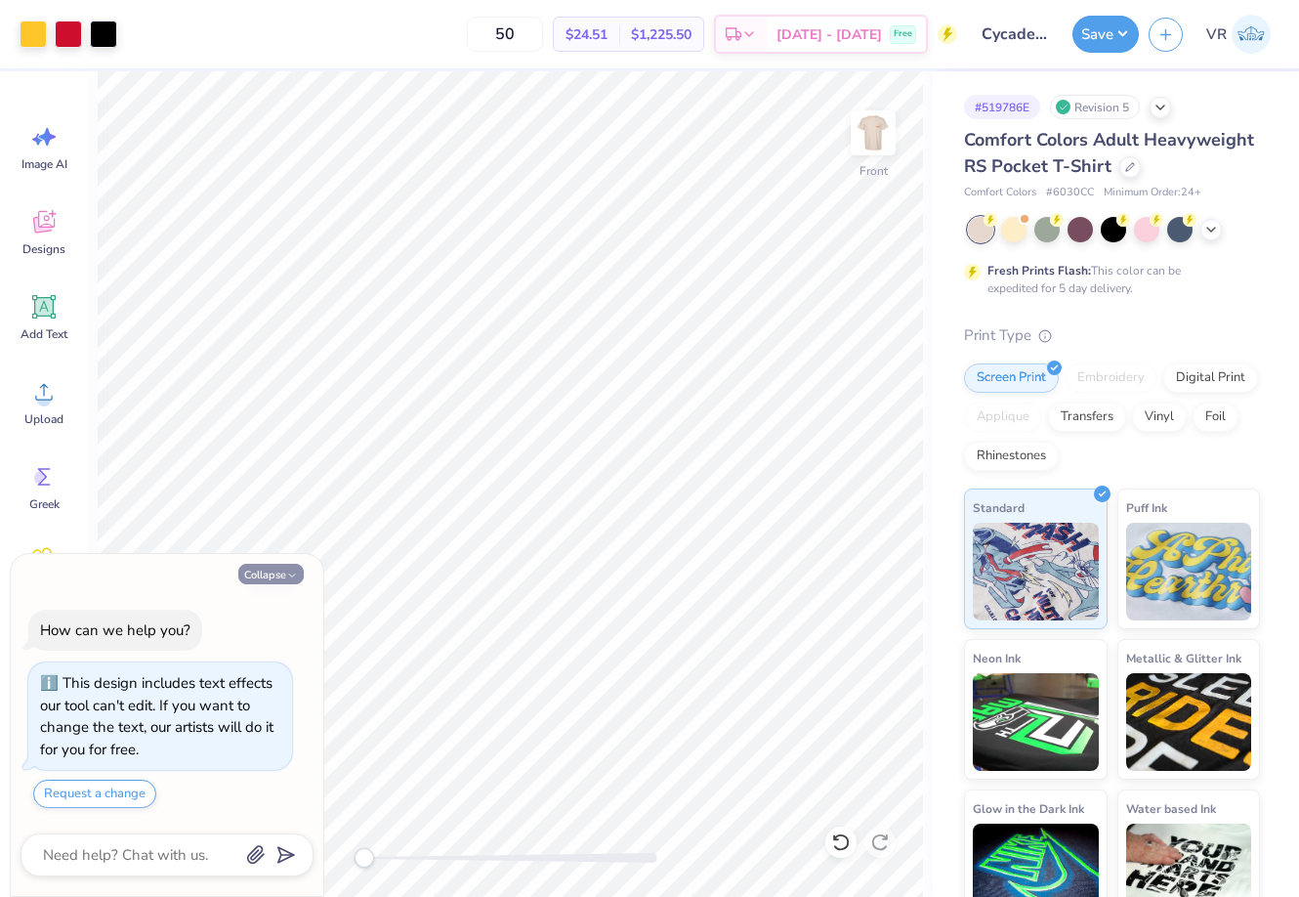
click at [252, 567] on button "Collapse" at bounding box center [270, 574] width 65 height 21
type textarea "x"
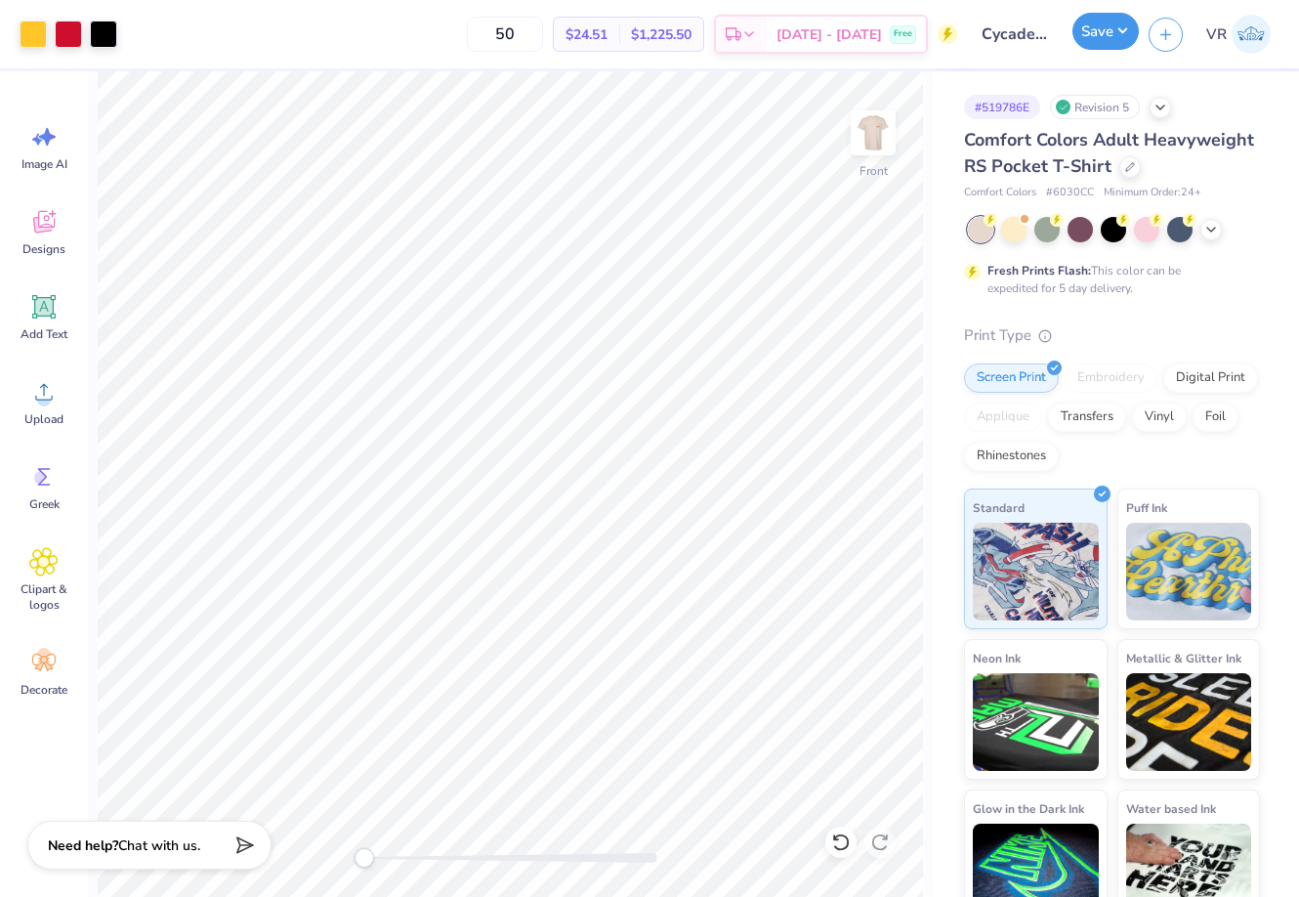
click at [1115, 30] on button "Save" at bounding box center [1106, 31] width 66 height 37
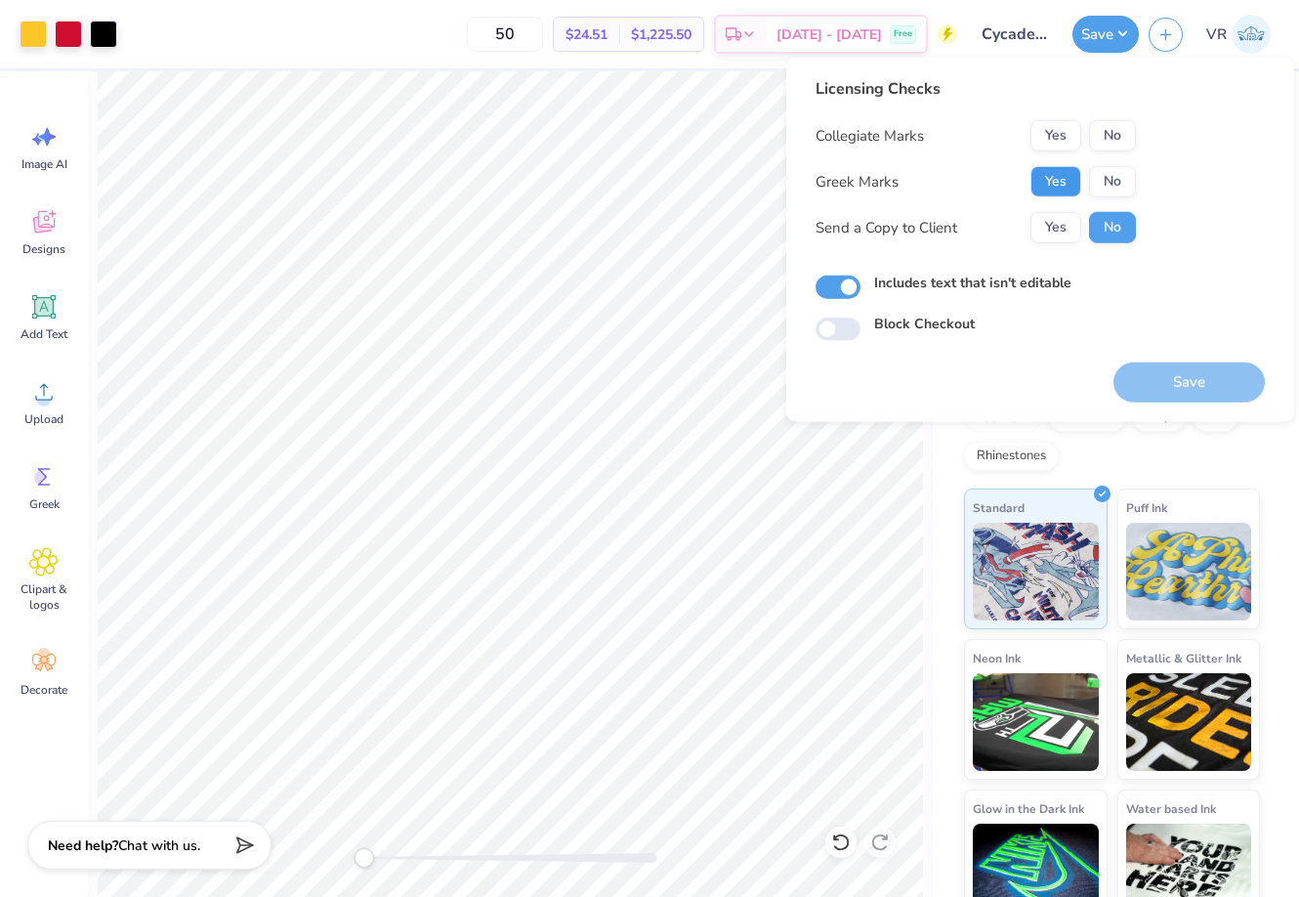
click at [1039, 178] on button "Yes" at bounding box center [1056, 181] width 51 height 31
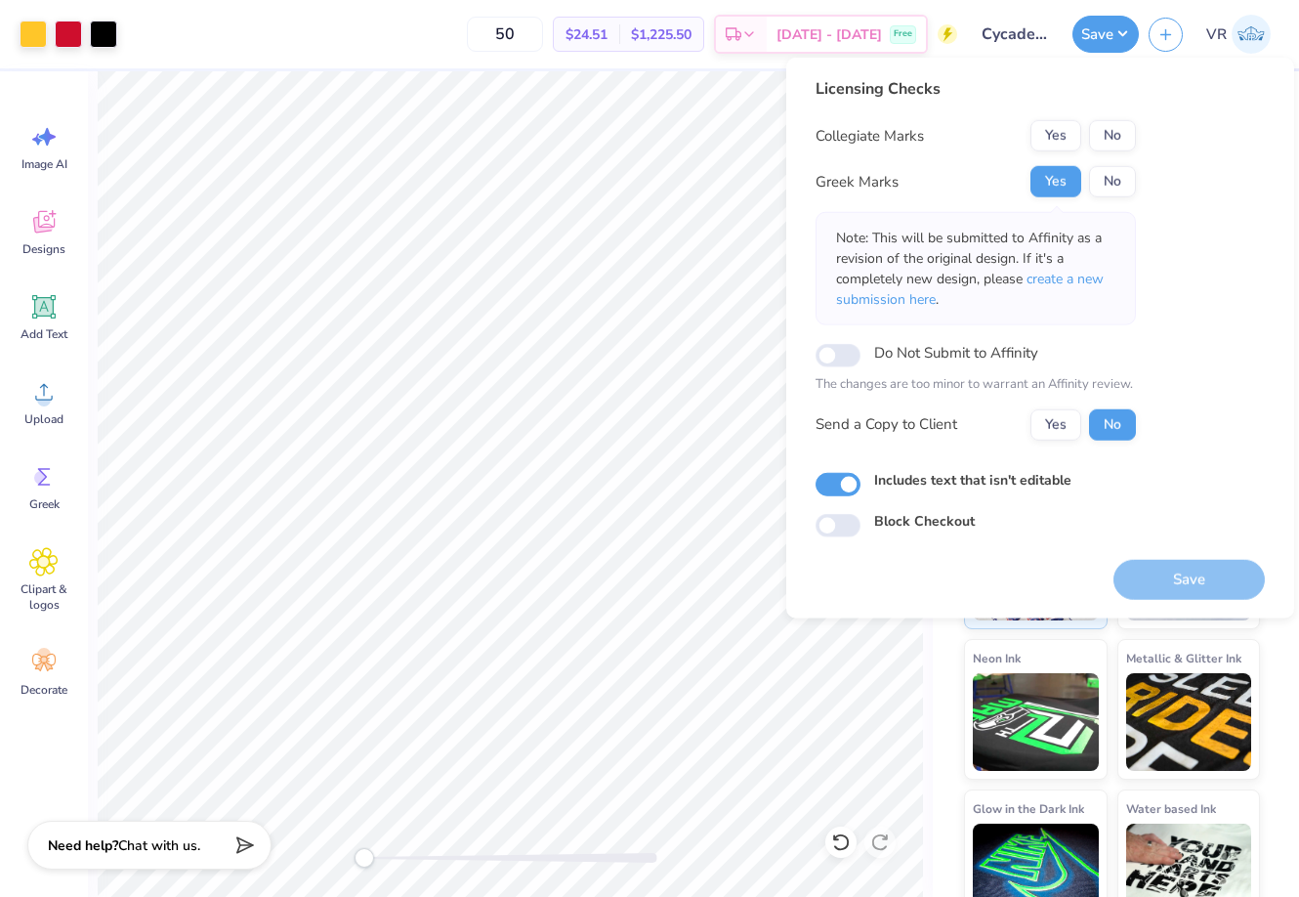
click at [1112, 124] on button "No" at bounding box center [1112, 135] width 47 height 31
click at [1158, 565] on button "Save" at bounding box center [1189, 579] width 151 height 40
